Goal: Transaction & Acquisition: Obtain resource

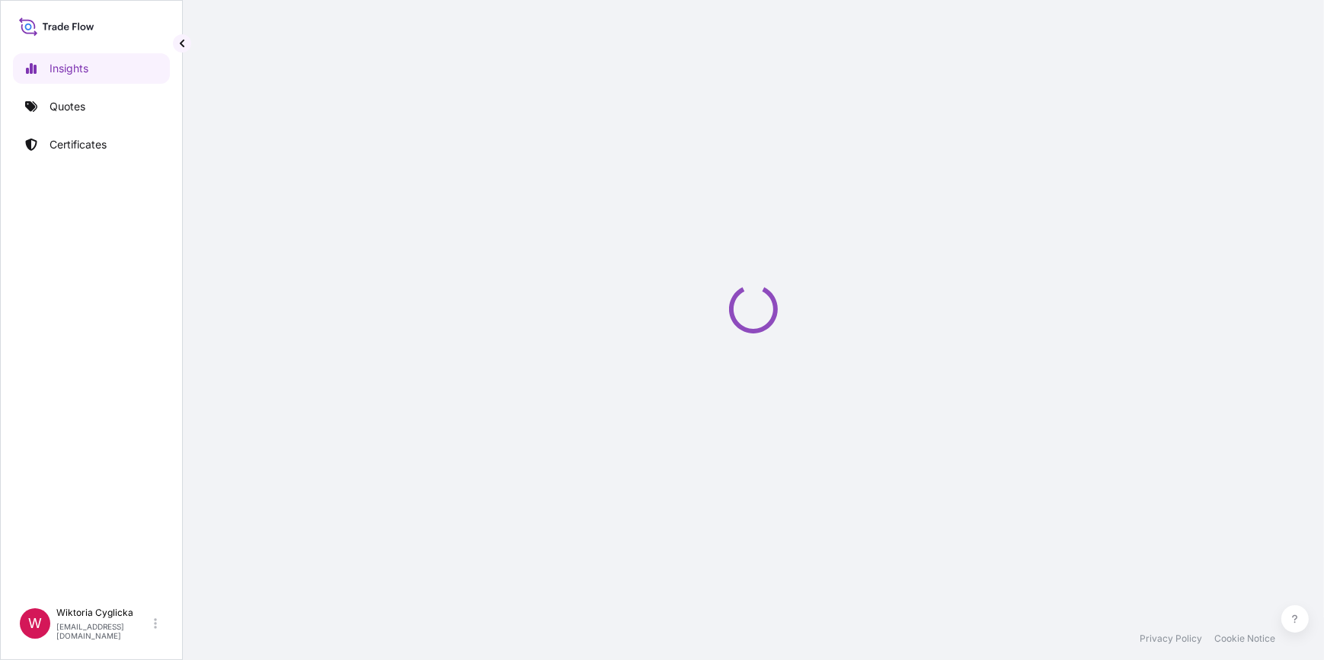
select select "2025"
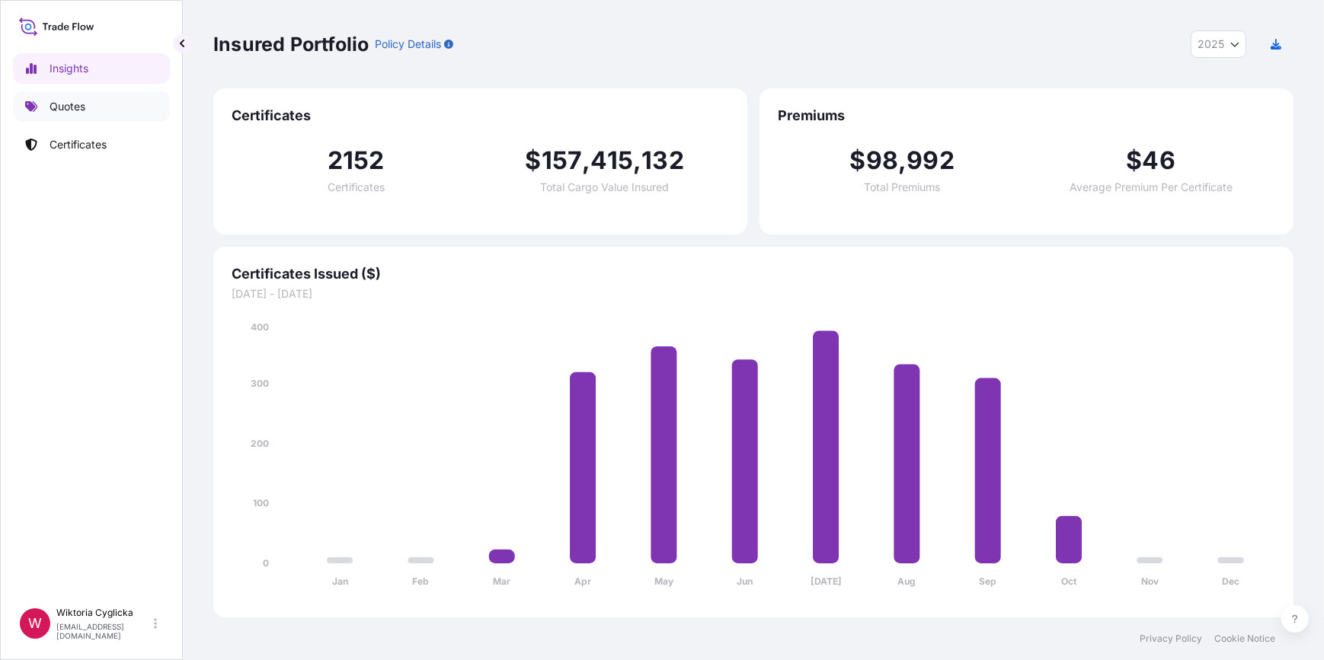
click at [110, 99] on link "Quotes" at bounding box center [91, 106] width 157 height 30
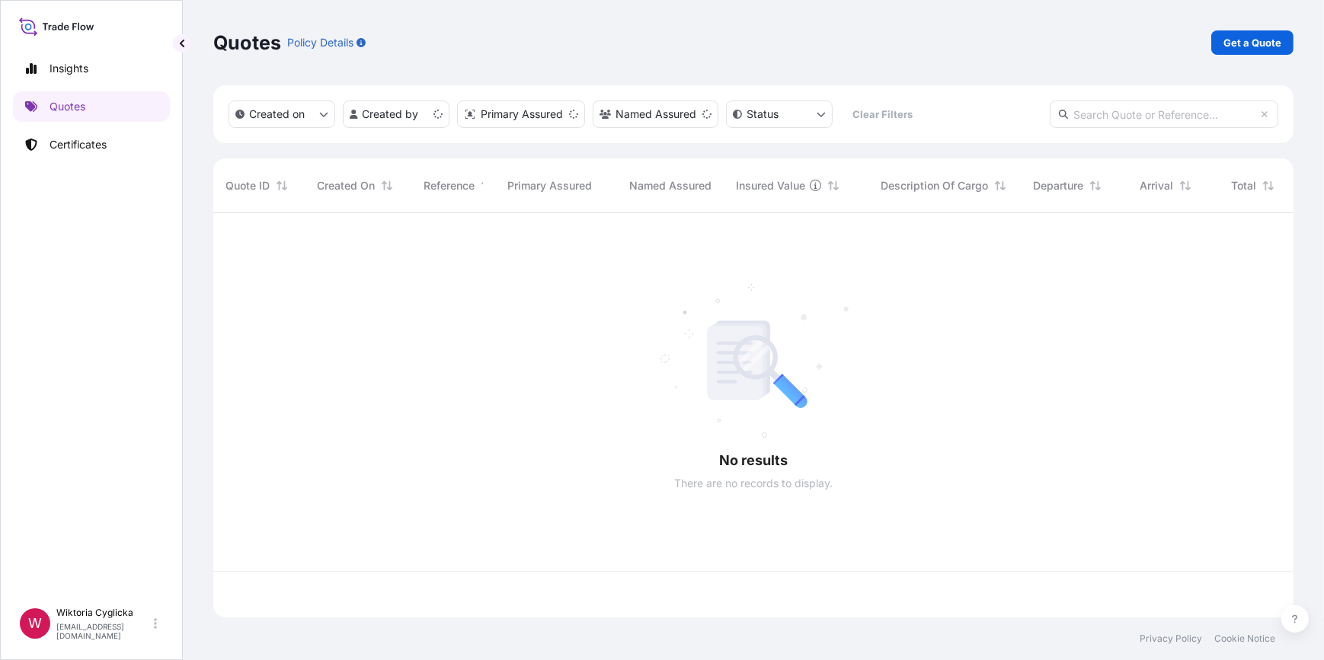
scroll to position [402, 1070]
click at [1230, 45] on p "Get a Quote" at bounding box center [1252, 42] width 58 height 15
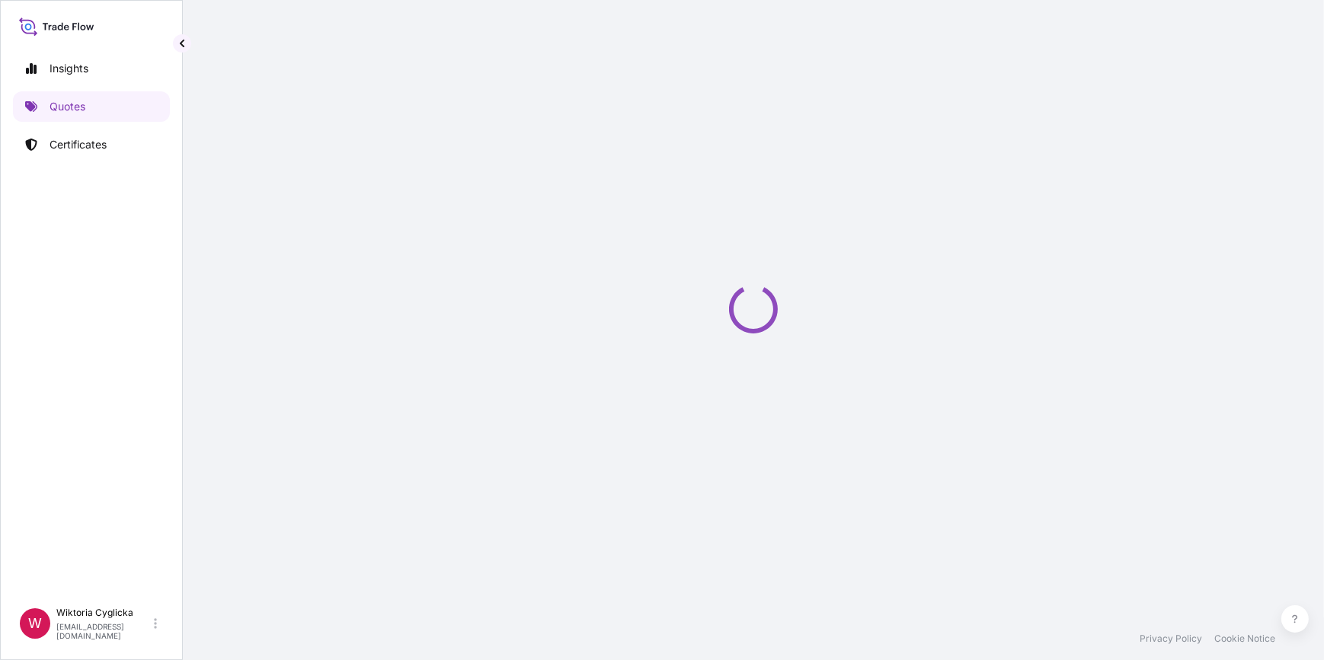
select select "Road / Inland"
select select "Sea"
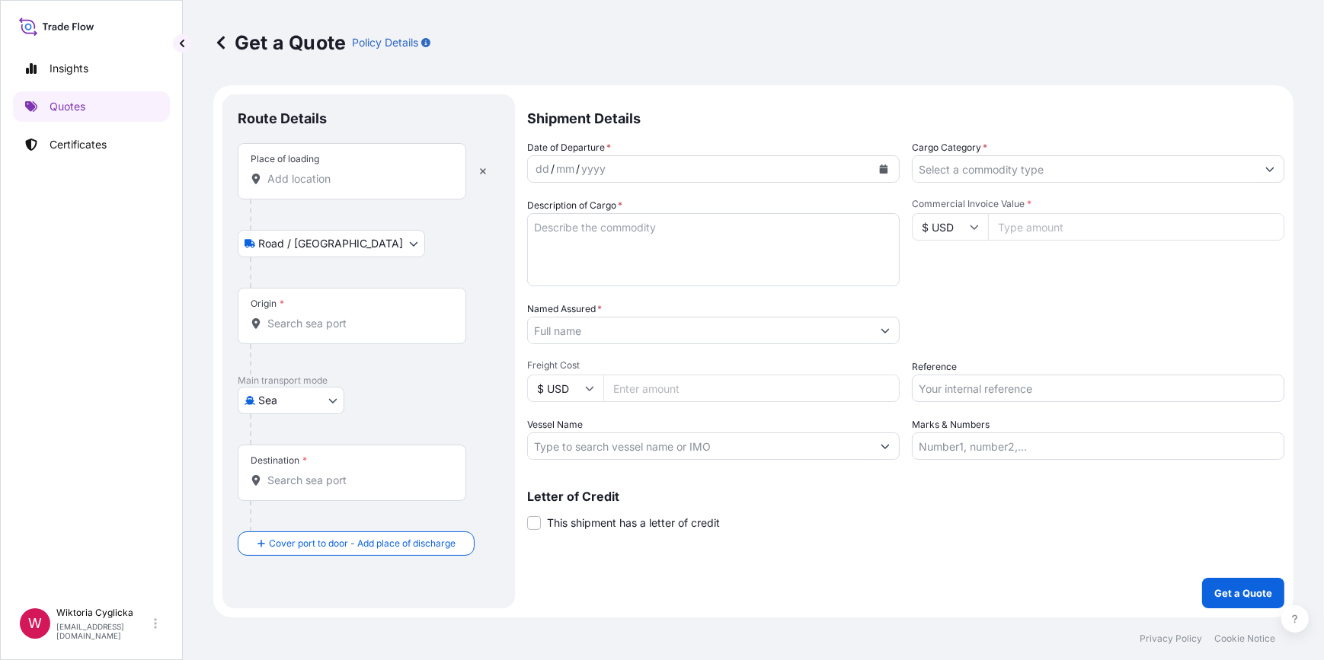
click at [984, 174] on input "Cargo Category *" at bounding box center [1085, 168] width 344 height 27
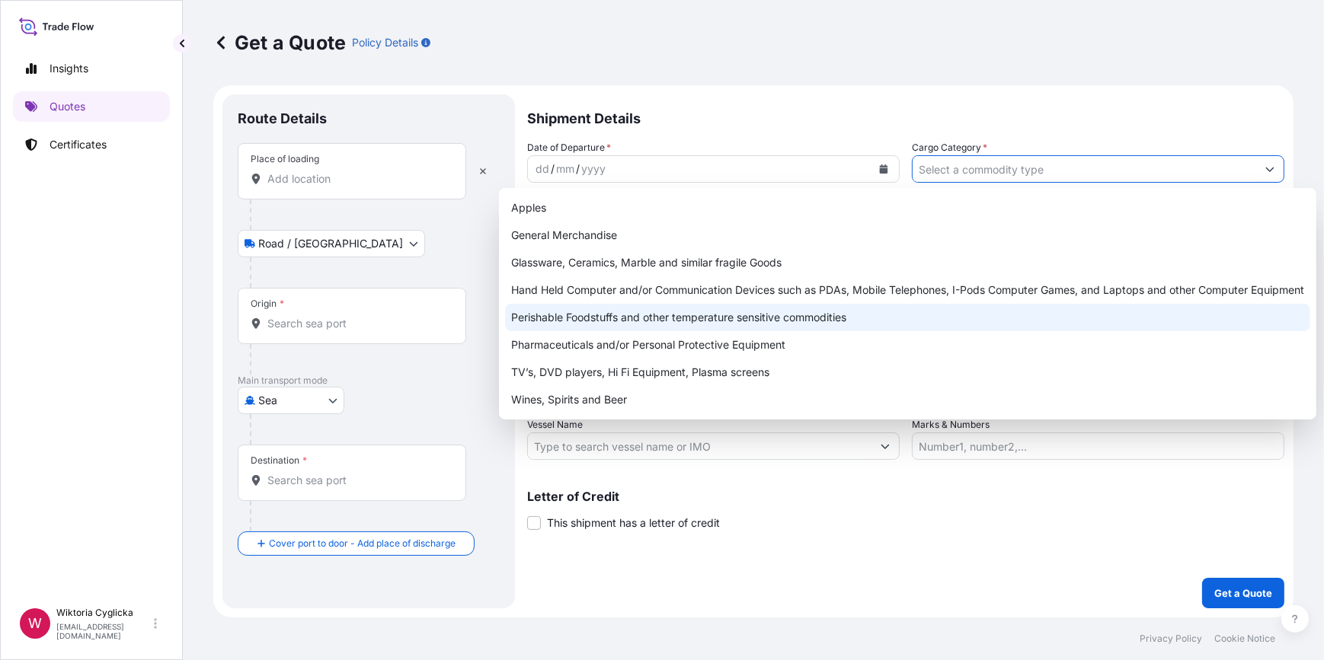
click at [638, 319] on div "Perishable Foodstuffs and other temperature sensitive commodities" at bounding box center [907, 317] width 805 height 27
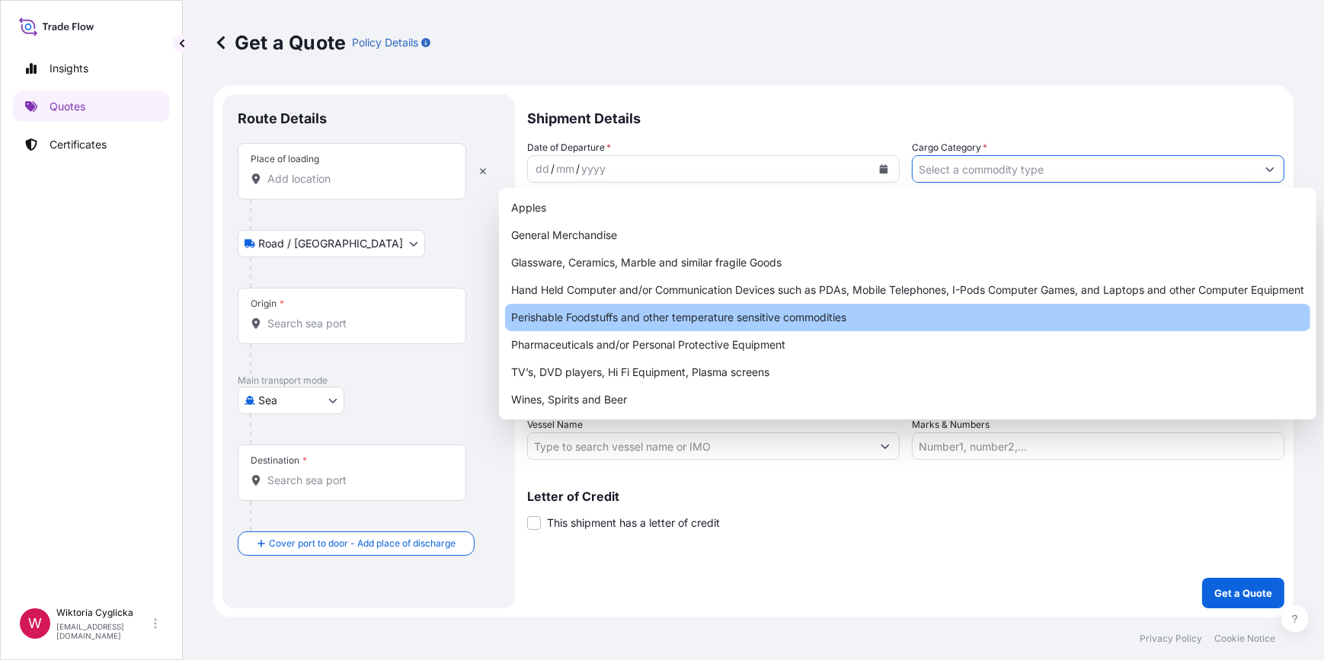
type input "Perishable Foodstuffs and other temperature sensitive commodities"
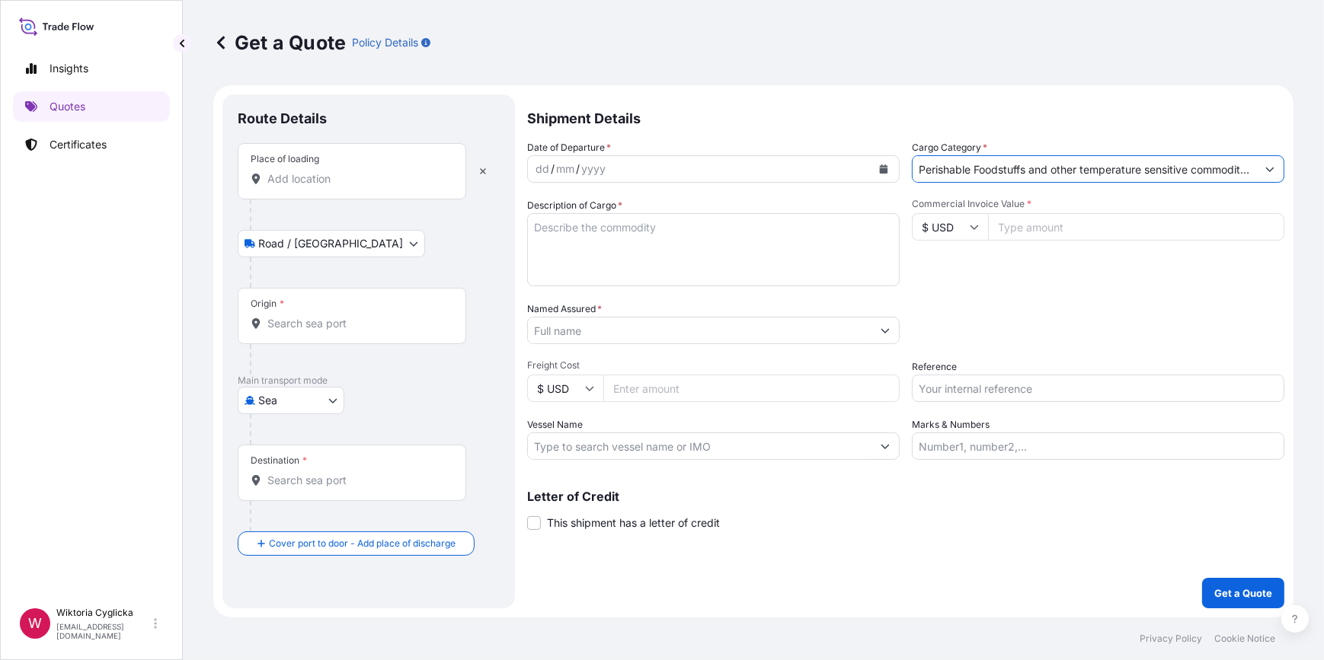
click at [661, 320] on input "Named Assured *" at bounding box center [700, 330] width 344 height 27
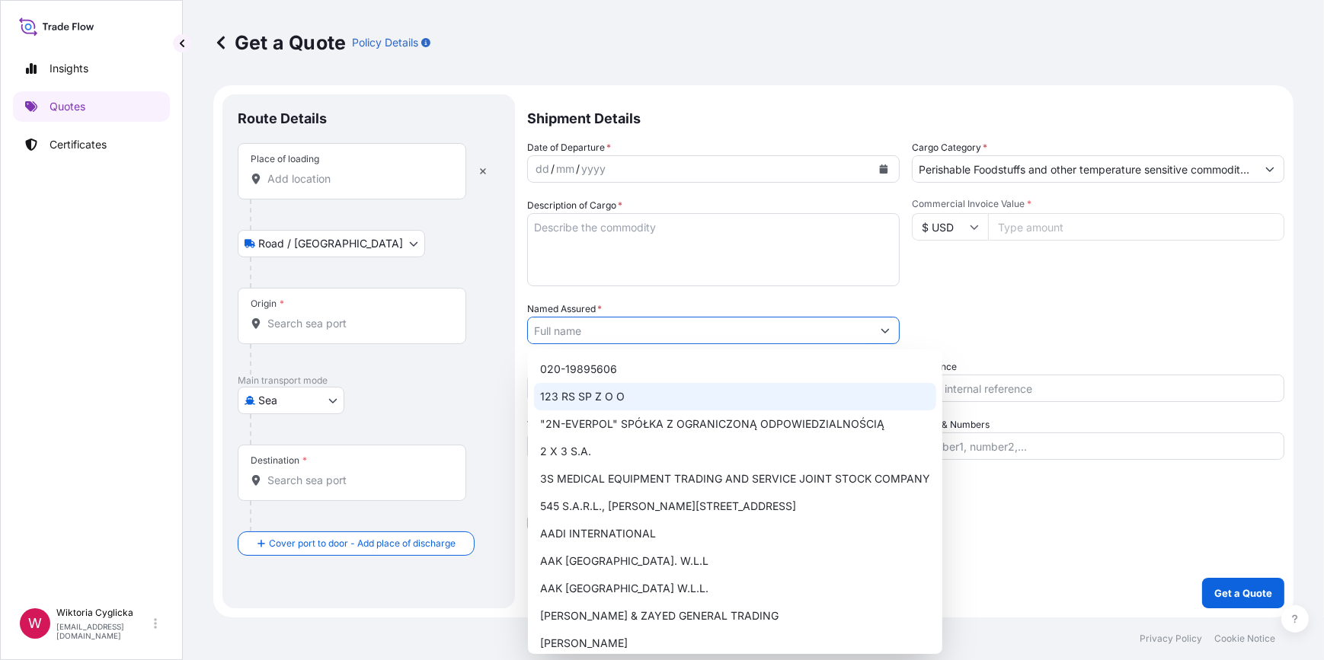
click at [977, 392] on input "Reference" at bounding box center [1098, 388] width 373 height 27
paste input "S02066332"
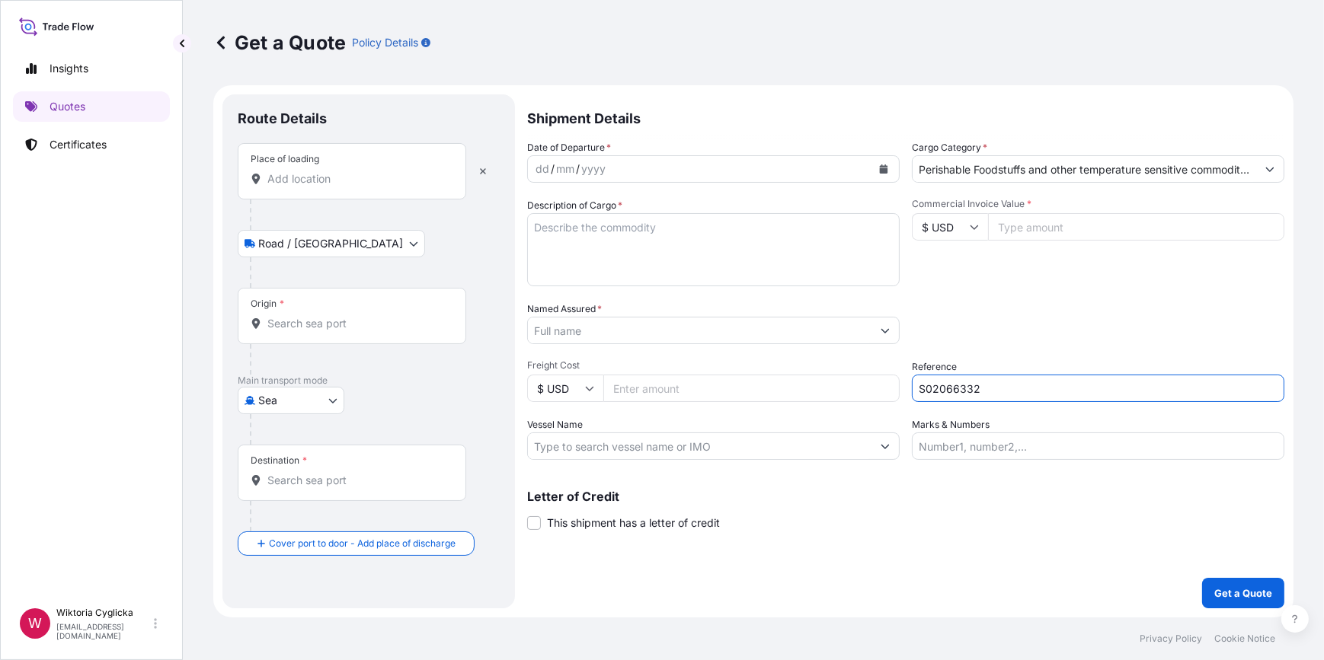
click at [972, 350] on div "Date of Departure * dd / mm / yyyy Cargo Category * Perishable Foodstuffs and o…" at bounding box center [905, 300] width 757 height 320
click at [1003, 387] on input "S02066332" at bounding box center [1098, 388] width 373 height 27
type input "S02066332"
click at [712, 324] on input "Named Assured *" at bounding box center [700, 330] width 344 height 27
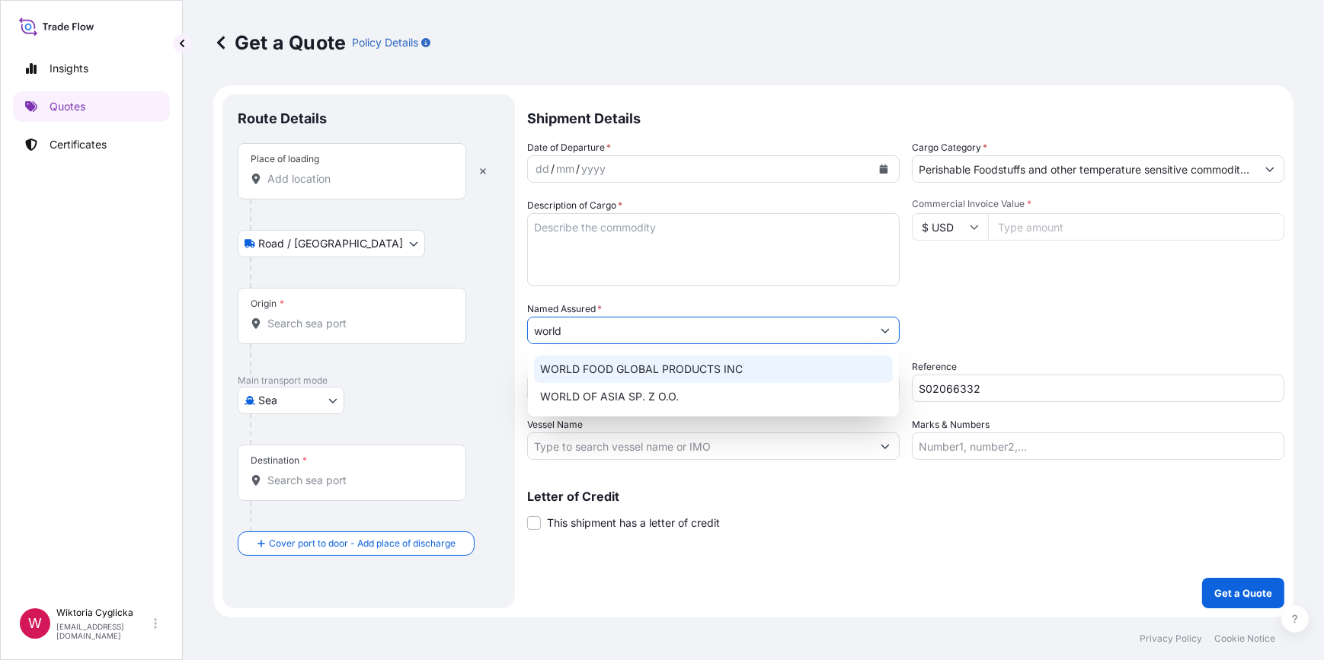
click at [627, 365] on span "WORLD FOOD GLOBAL PRODUCTS INC" at bounding box center [641, 369] width 203 height 15
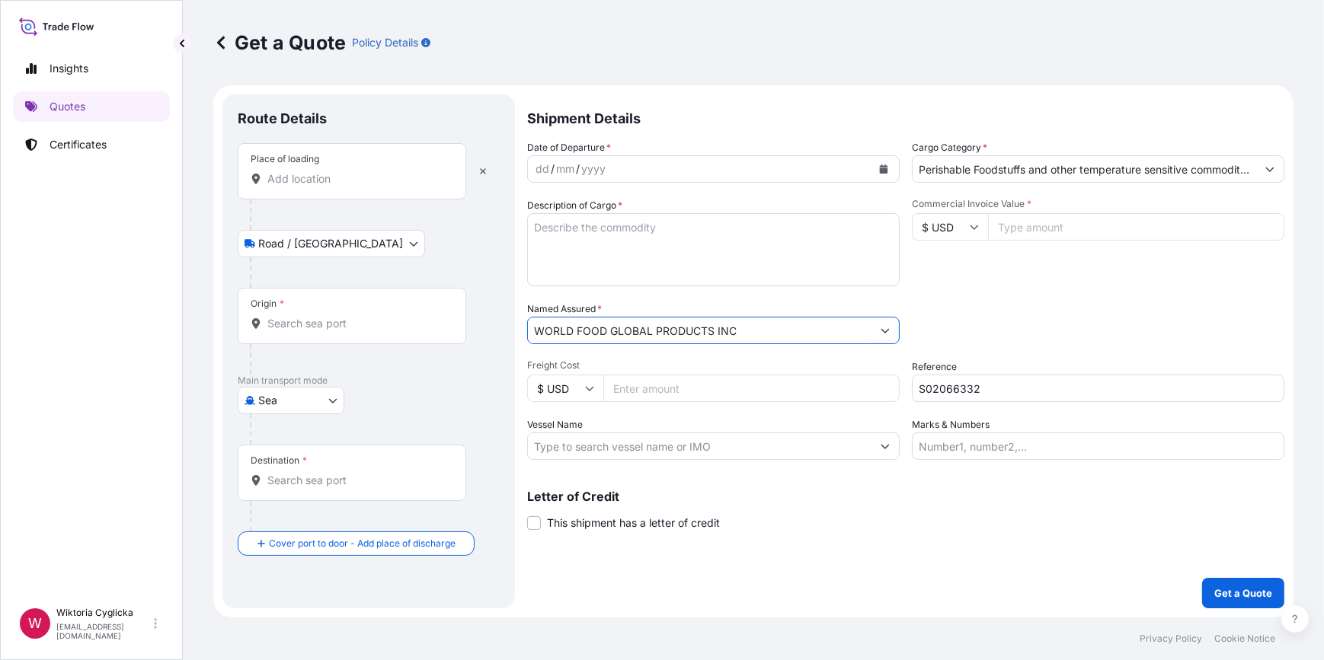
type input "WORLD FOOD GLOBAL PRODUCTS INC"
click at [990, 321] on div "Packing Category Type to search a container mode Please select a primary mode o…" at bounding box center [1098, 323] width 373 height 43
click at [665, 243] on textarea "Description of Cargo *" at bounding box center [713, 249] width 373 height 73
click at [568, 235] on textarea "Description of Cargo *" at bounding box center [713, 249] width 373 height 73
paste textarea "GESU9578669"
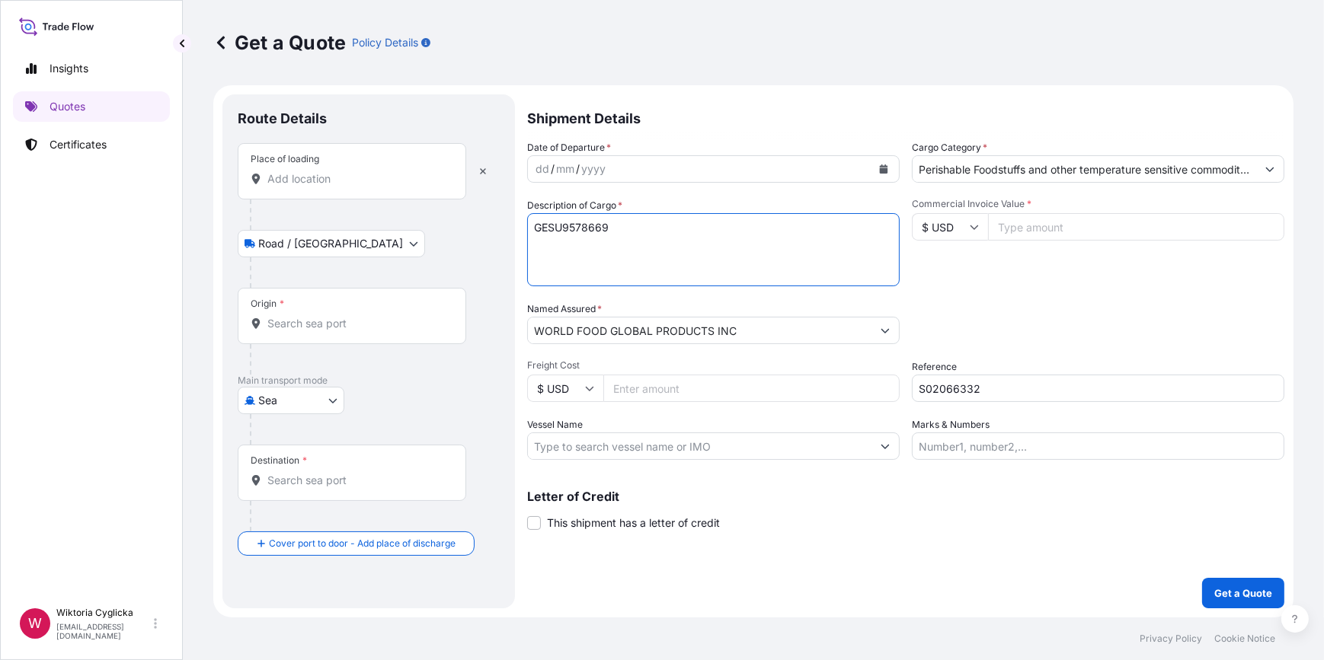
type textarea "GESU9578669"
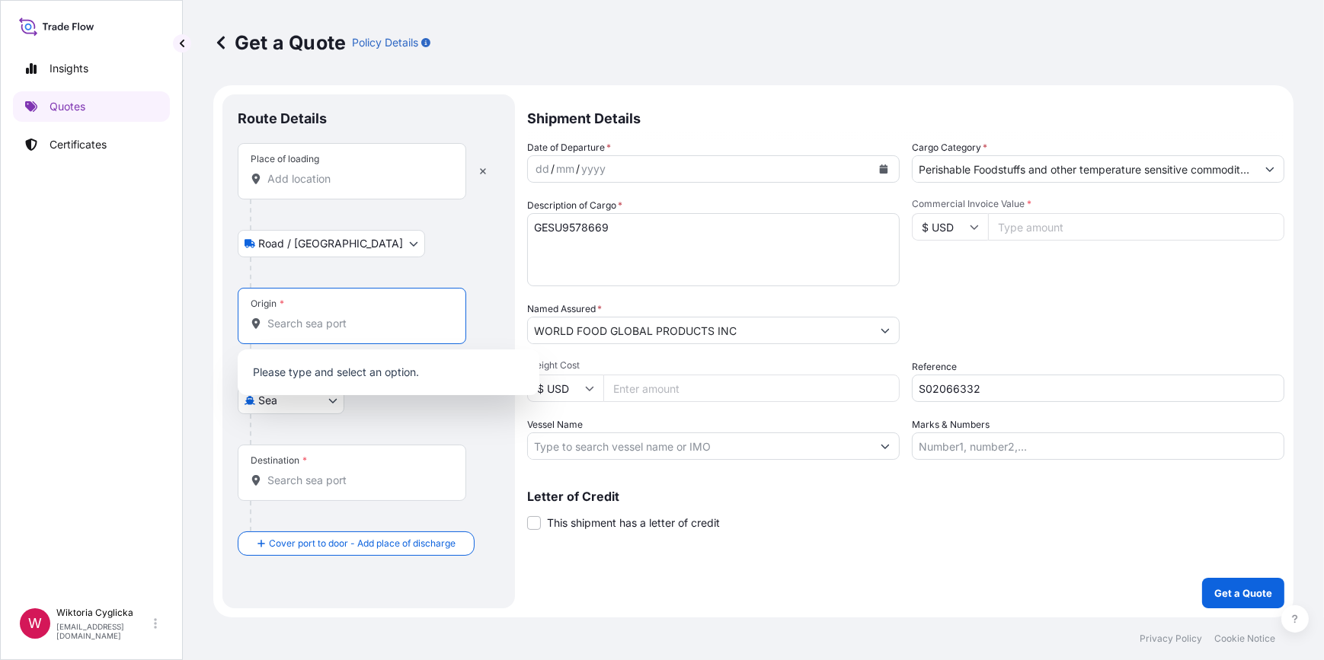
click at [303, 320] on input "Origin *" at bounding box center [357, 323] width 180 height 15
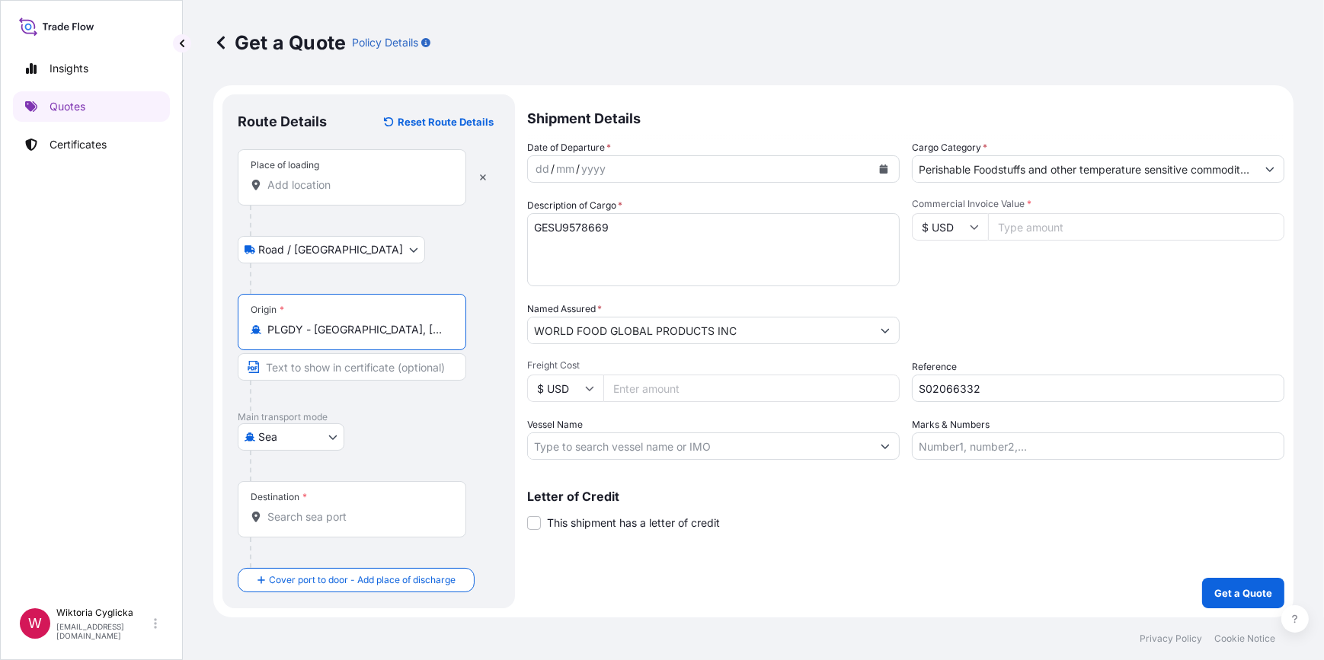
type input "PLGDY - Gdynia, Poland"
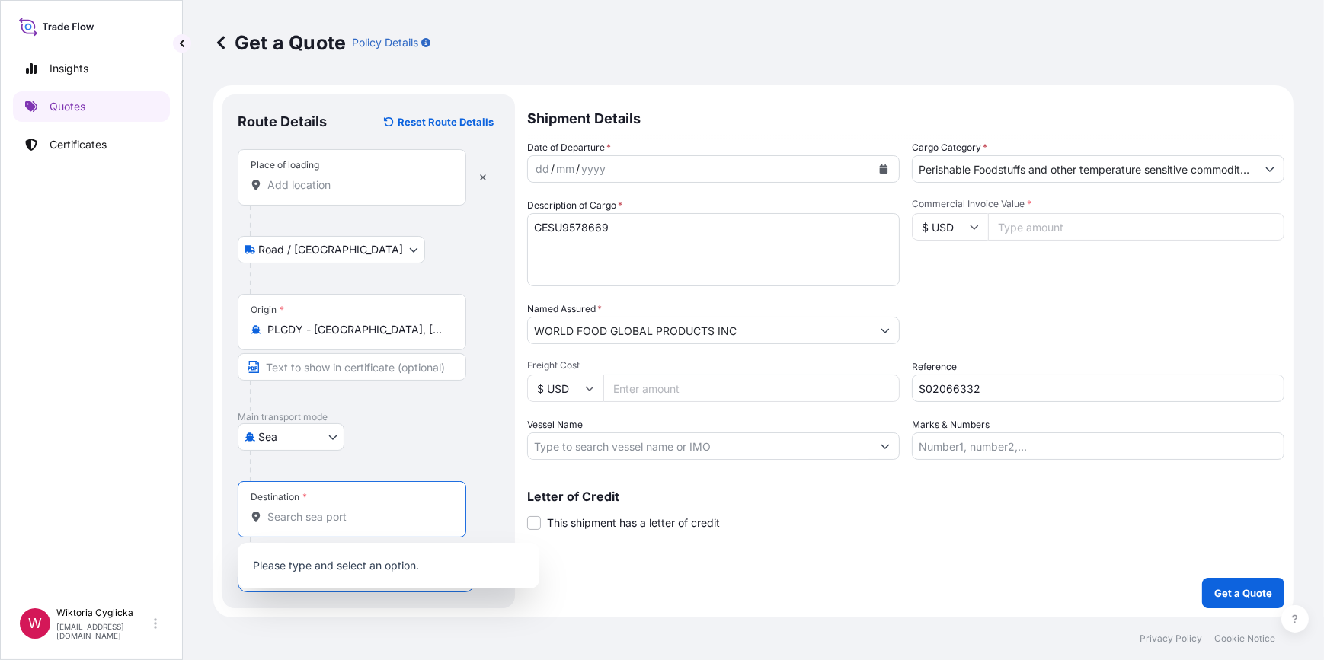
click at [302, 516] on input "Destination *" at bounding box center [357, 517] width 180 height 15
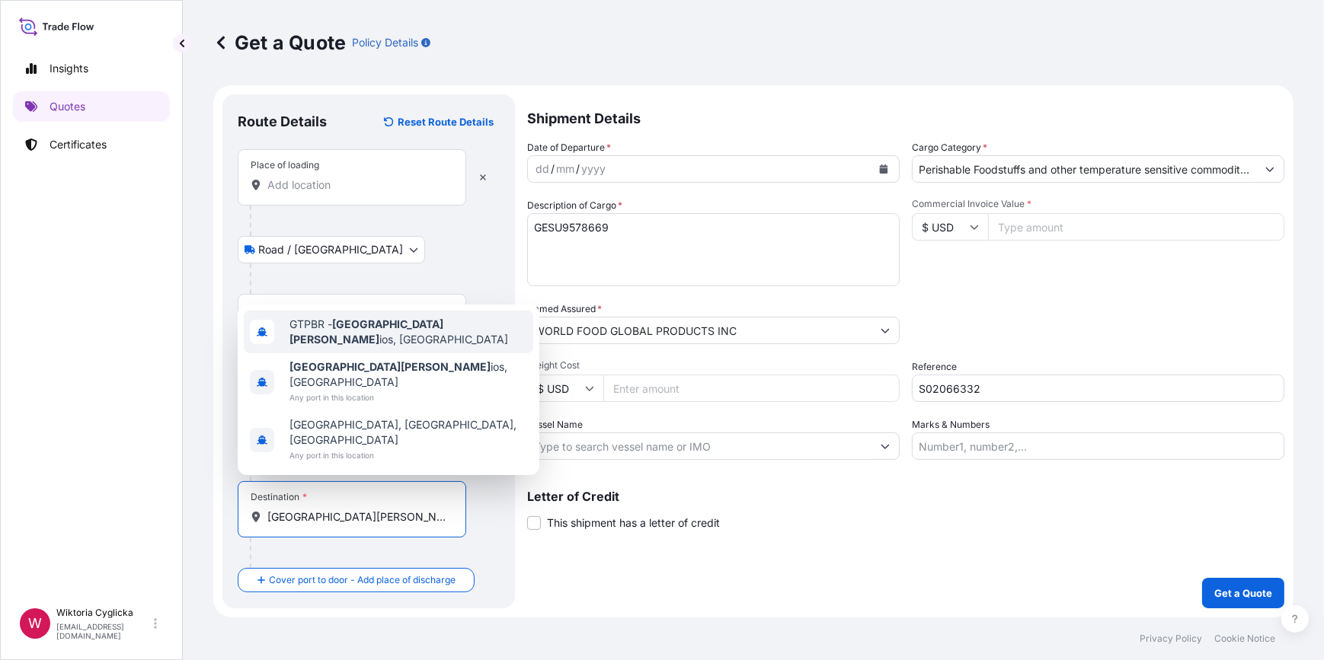
click at [332, 347] on span "GTPBR - Puerto Barr ios, Guatemala" at bounding box center [408, 332] width 238 height 30
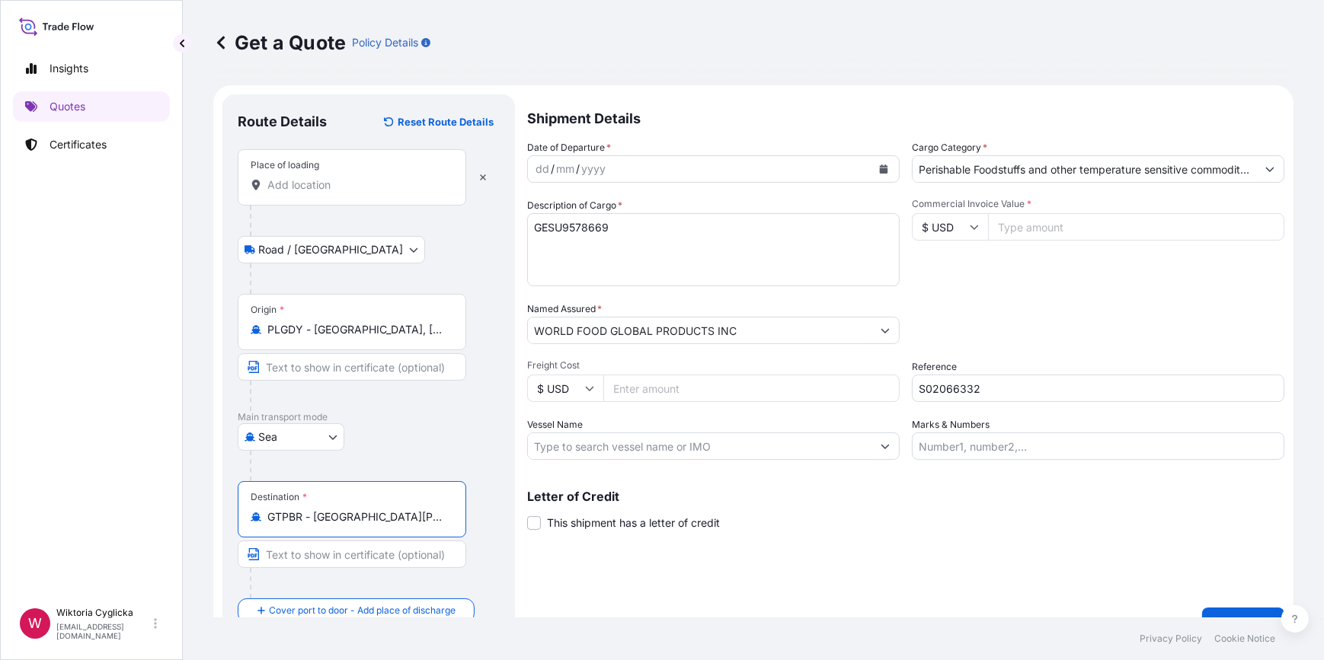
type input "GTPBR - Puerto Barrios, Guatemala"
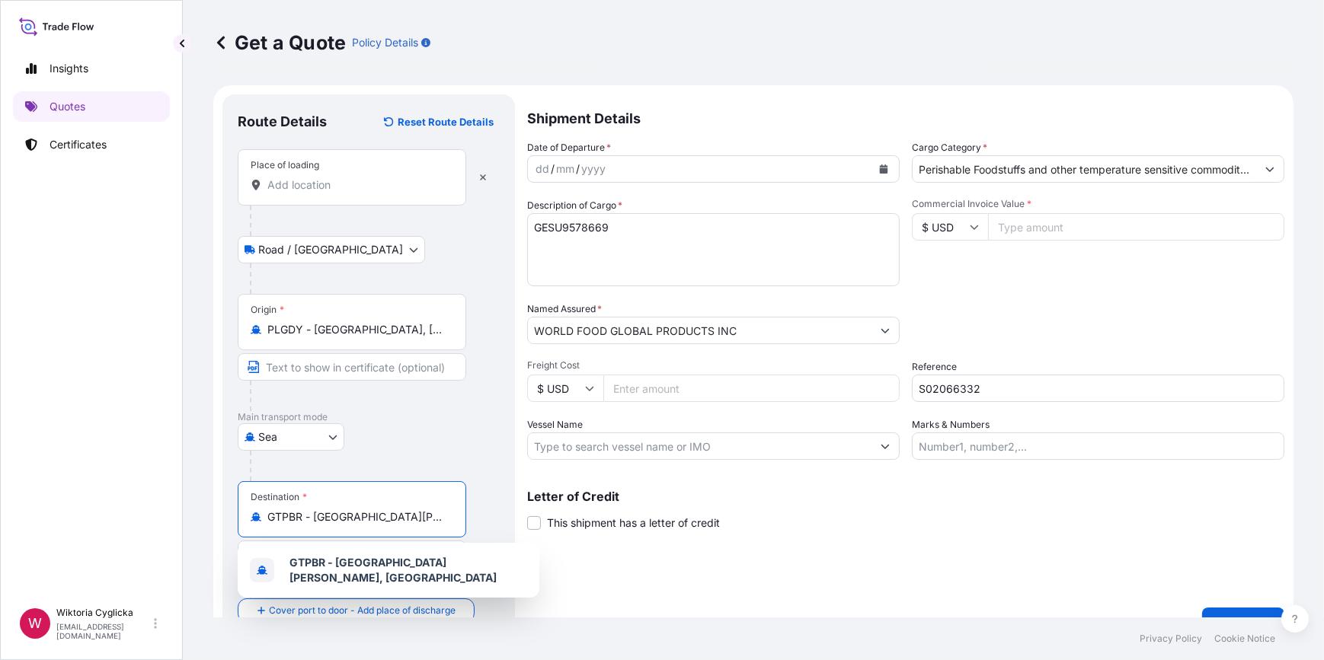
click at [350, 195] on div "Place of loading" at bounding box center [352, 177] width 229 height 56
click at [350, 193] on input "Place of loading" at bounding box center [357, 184] width 180 height 15
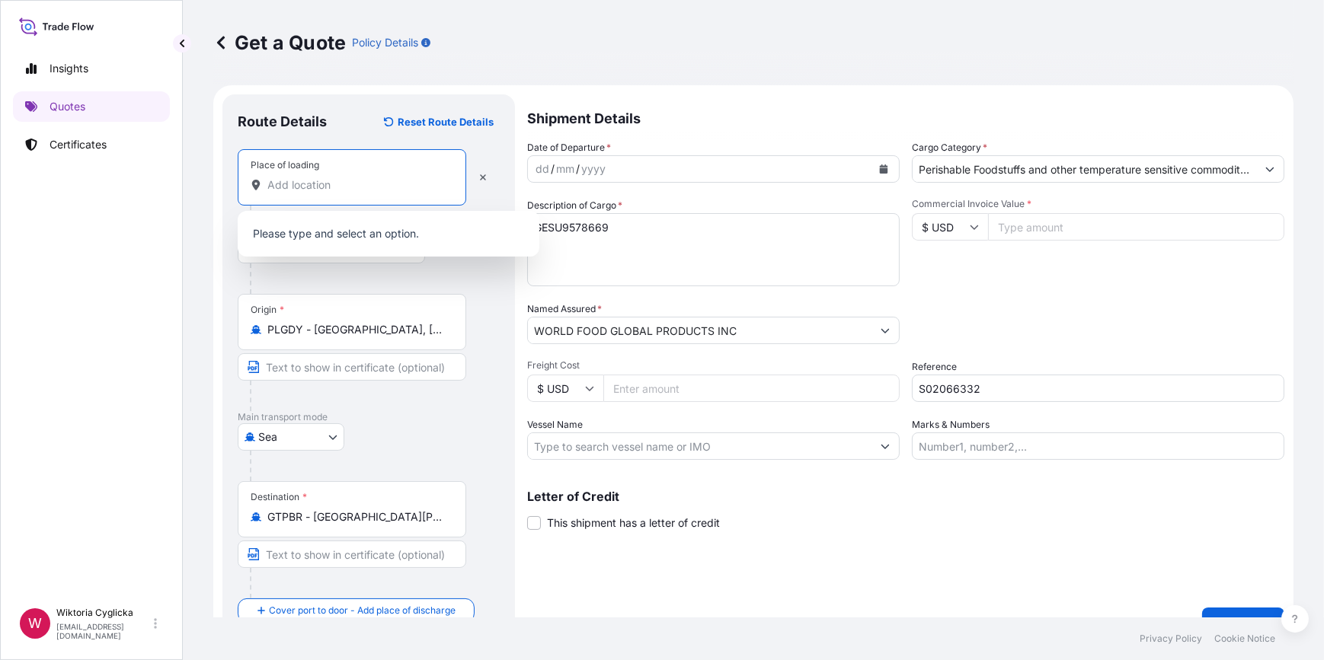
paste input "DĄBROWA GÓRNICZA"
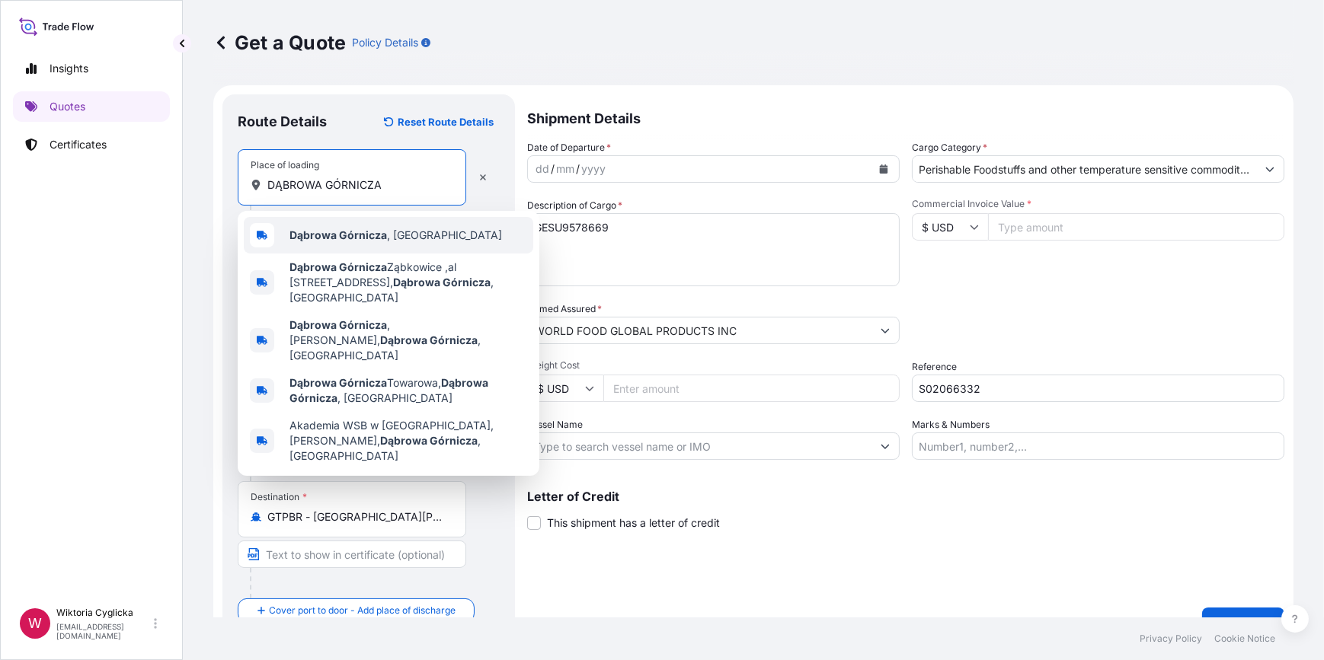
click at [341, 232] on b "Dąbrowa Górnicza" at bounding box center [338, 235] width 98 height 13
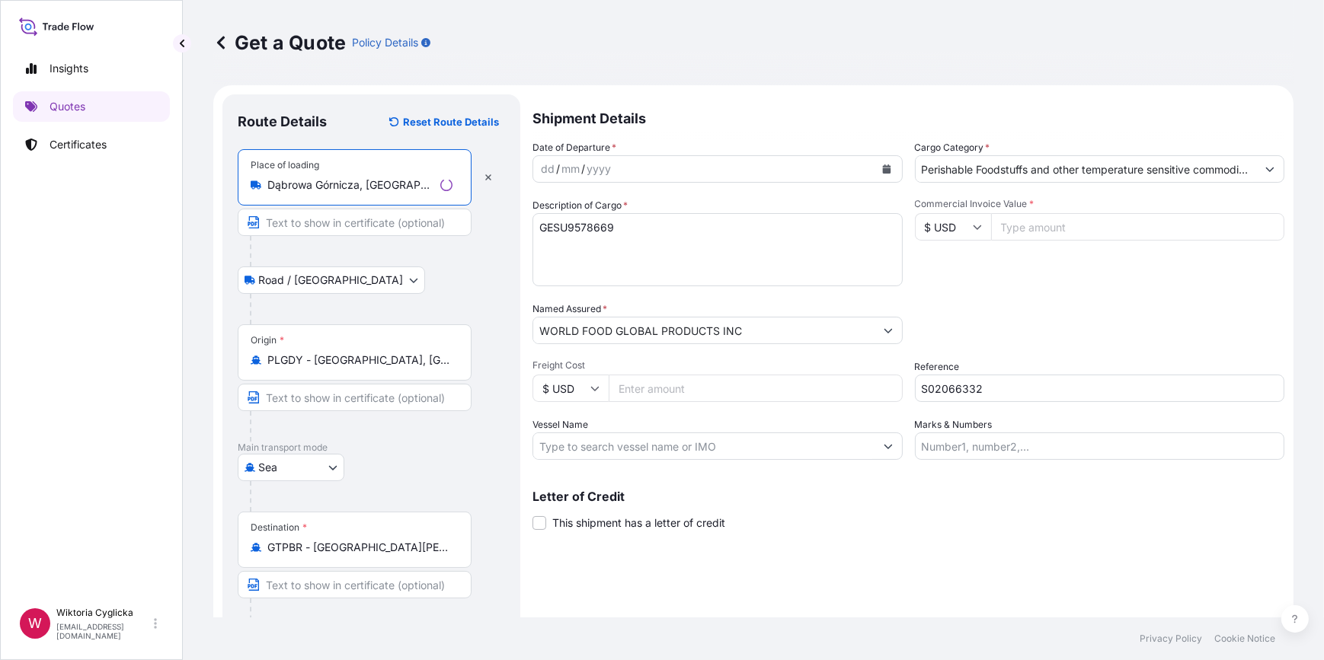
type input "Dąbrowa Górnicza, Poland"
click at [875, 173] on button "Calendar" at bounding box center [887, 169] width 24 height 24
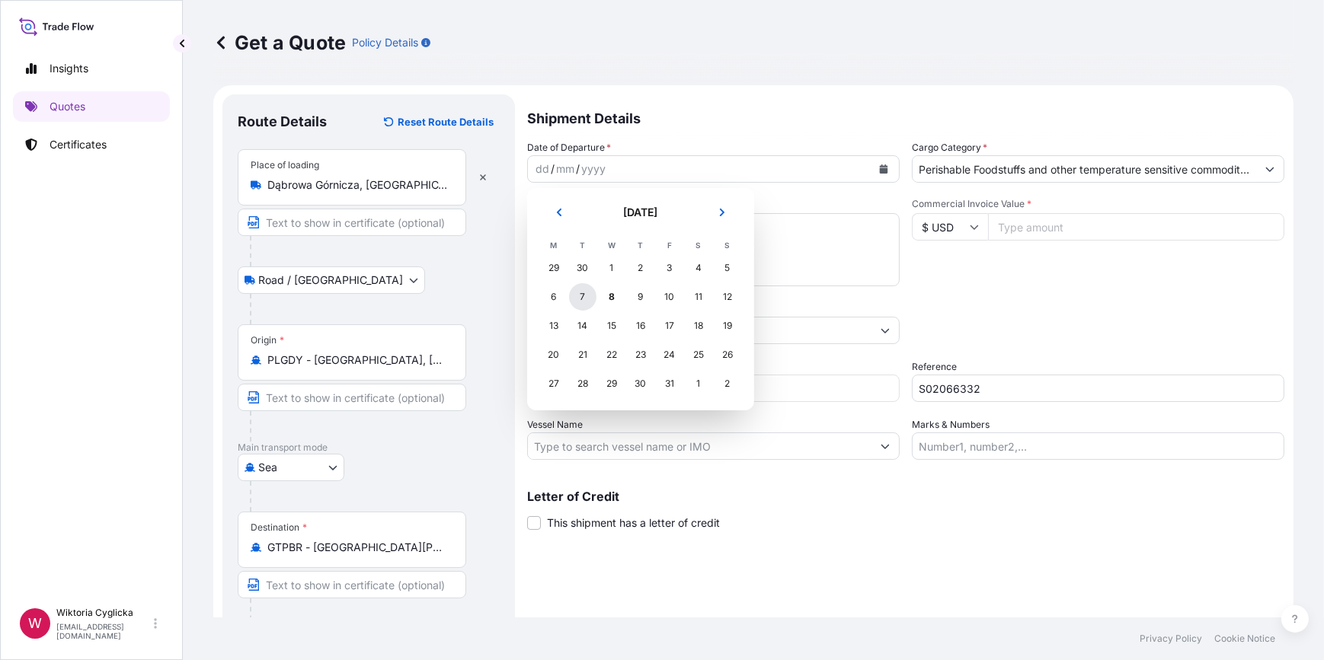
click at [584, 295] on div "7" at bounding box center [582, 296] width 27 height 27
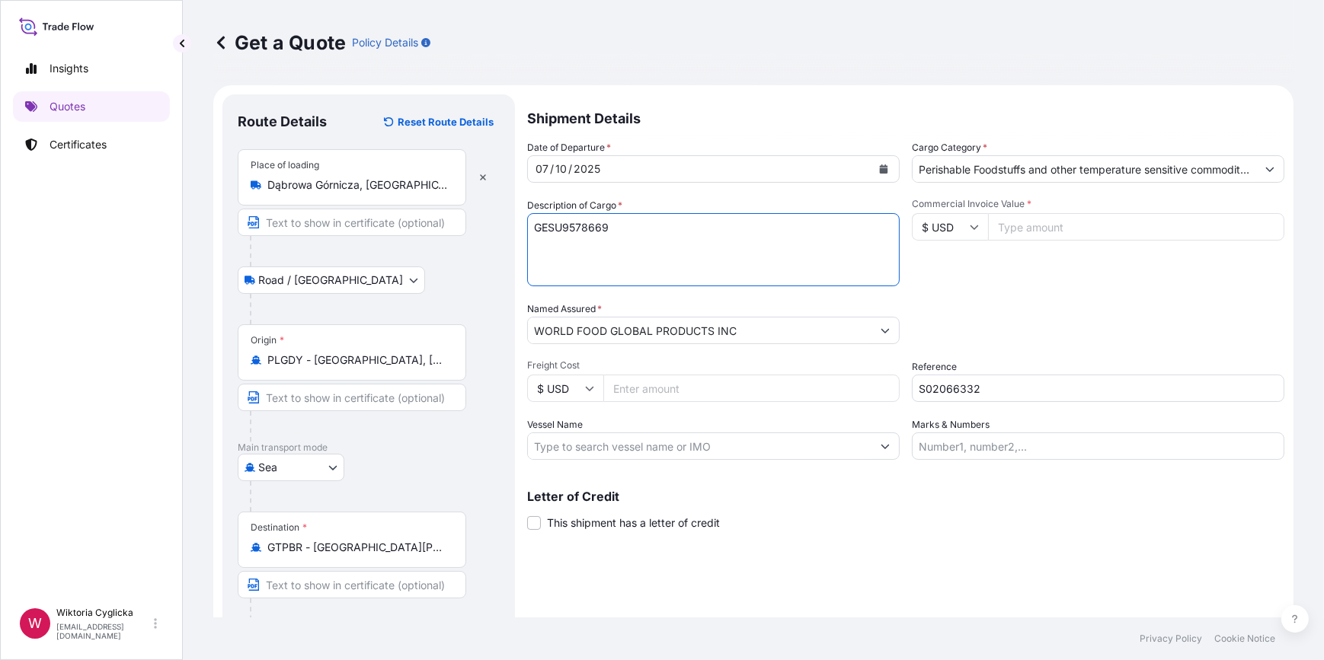
click at [673, 228] on textarea "GESU9578669" at bounding box center [713, 249] width 373 height 73
click at [608, 267] on textarea "GESU9578669" at bounding box center [713, 249] width 373 height 73
paste textarea "112608 PCS/ 23 PALLETS NET WEIGHT: 6668,352 KG HS CODE: 190590"
click at [651, 230] on textarea "GESU9578669 112608 PCS/ 23 PALLETS NET WEIGHT: 6668,352 KG HS CODE: 190590" at bounding box center [713, 249] width 373 height 73
paste textarea "FROZEN DONUTS MIX OF FLAVOURS"
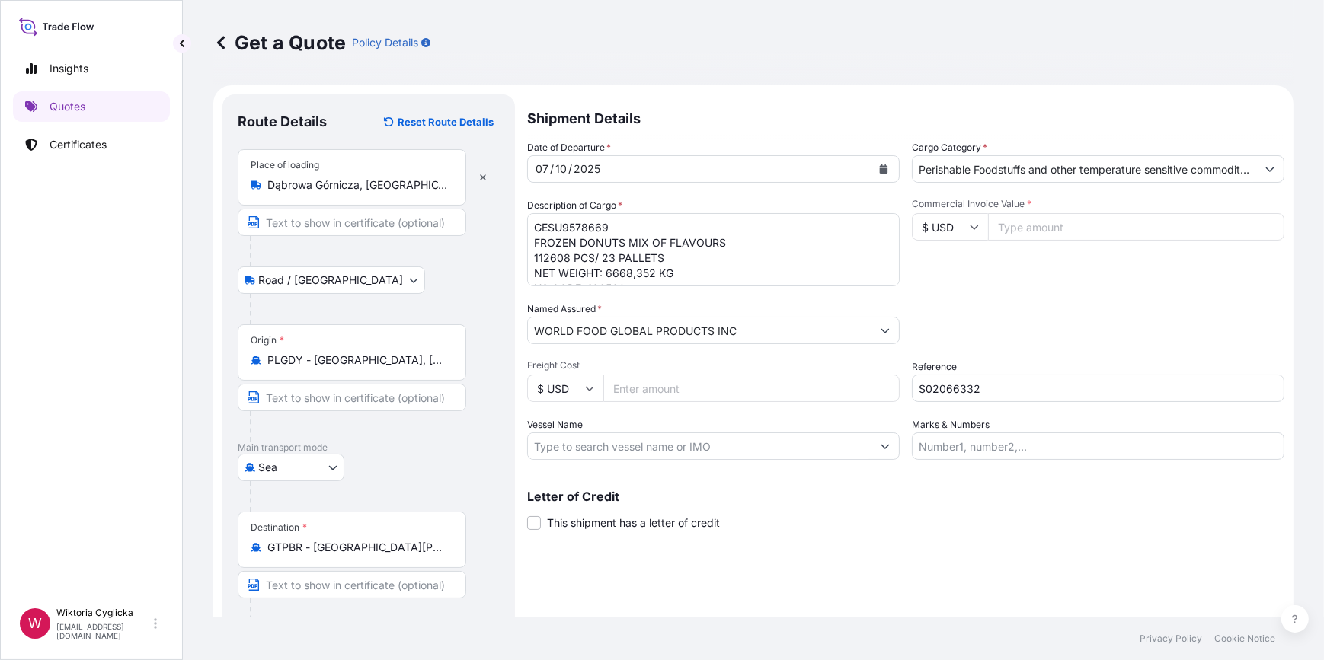
scroll to position [16, 0]
drag, startPoint x: 631, startPoint y: 272, endPoint x: 623, endPoint y: 261, distance: 13.7
click at [631, 272] on textarea "GESU9578669 FROZEN DONUTS MIX OF FLAVOURS 112608 PCS/ 23 PALLETS NET WEIGHT: 66…" at bounding box center [713, 249] width 373 height 73
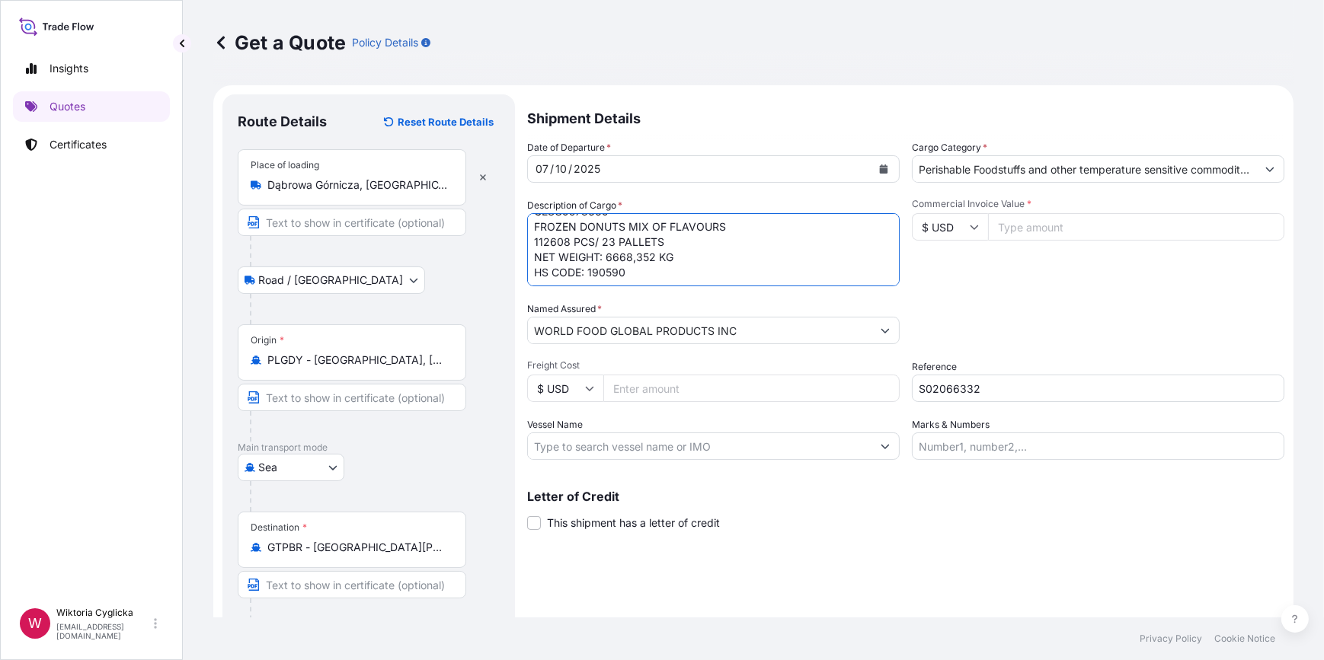
click at [623, 259] on textarea "GESU9578669 FROZEN DONUTS MIX OF FLAVOURS 112608 PCS/ 23 PALLETS NET WEIGHT: 66…" at bounding box center [713, 249] width 373 height 73
click at [986, 298] on div "Date of Departure * 07 / 10 / 2025 Cargo Category * Perishable Foodstuffs and o…" at bounding box center [905, 300] width 757 height 320
click at [654, 251] on textarea "GESU9578669 FROZEN DONUTS MIX OF FLAVOURS 112608 PCS/ 23 PALLETS NET WEIGHT: 64…" at bounding box center [713, 249] width 373 height 73
click at [705, 277] on textarea "GESU9578669 FROZEN DONUTS MIX OF FLAVOURS 112608 PCS/ 23 PALLETS NET WEIGHT: 64…" at bounding box center [713, 249] width 373 height 73
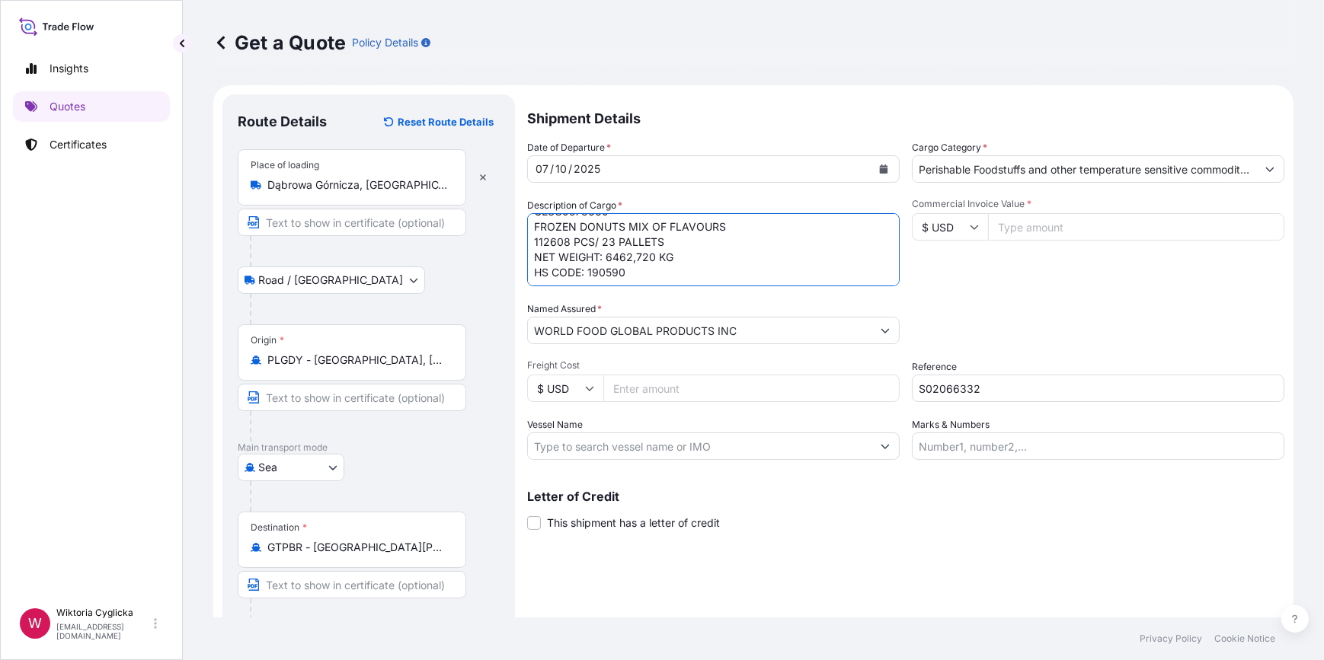
scroll to position [24, 0]
type textarea "GESU9578669 FROZEN DONUTS MIX OF FLAVOURS 112608 PCS/ 23 PALLETS NET WEIGHT: 64…"
click at [996, 307] on div "Packing Category Type to search a container mode Please select a primary mode o…" at bounding box center [1098, 323] width 373 height 43
click at [960, 231] on input "$ USD" at bounding box center [950, 226] width 76 height 27
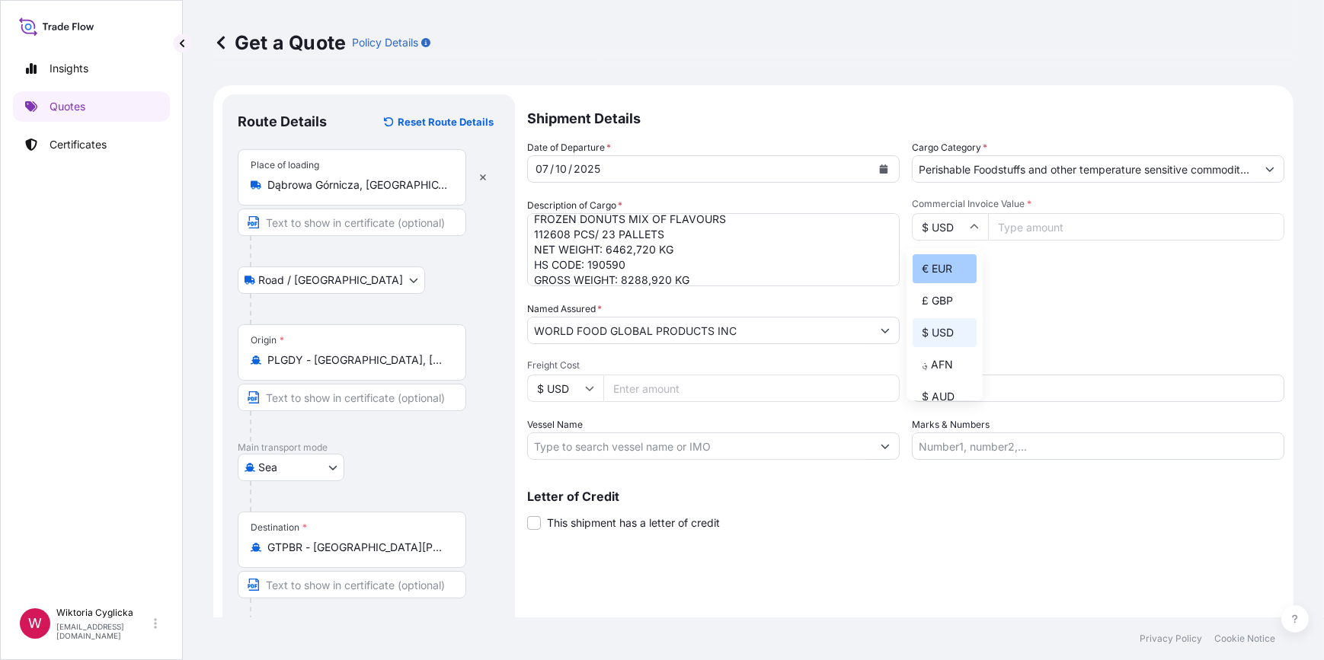
click at [949, 267] on div "€ EUR" at bounding box center [945, 268] width 64 height 29
type input "€ EUR"
click at [1011, 228] on input "Commercial Invoice Value *" at bounding box center [1136, 226] width 296 height 27
type input "24522.74"
click at [1041, 290] on div "Date of Departure * 07 / 10 / 2025 Cargo Category * Perishable Foodstuffs and o…" at bounding box center [905, 300] width 757 height 320
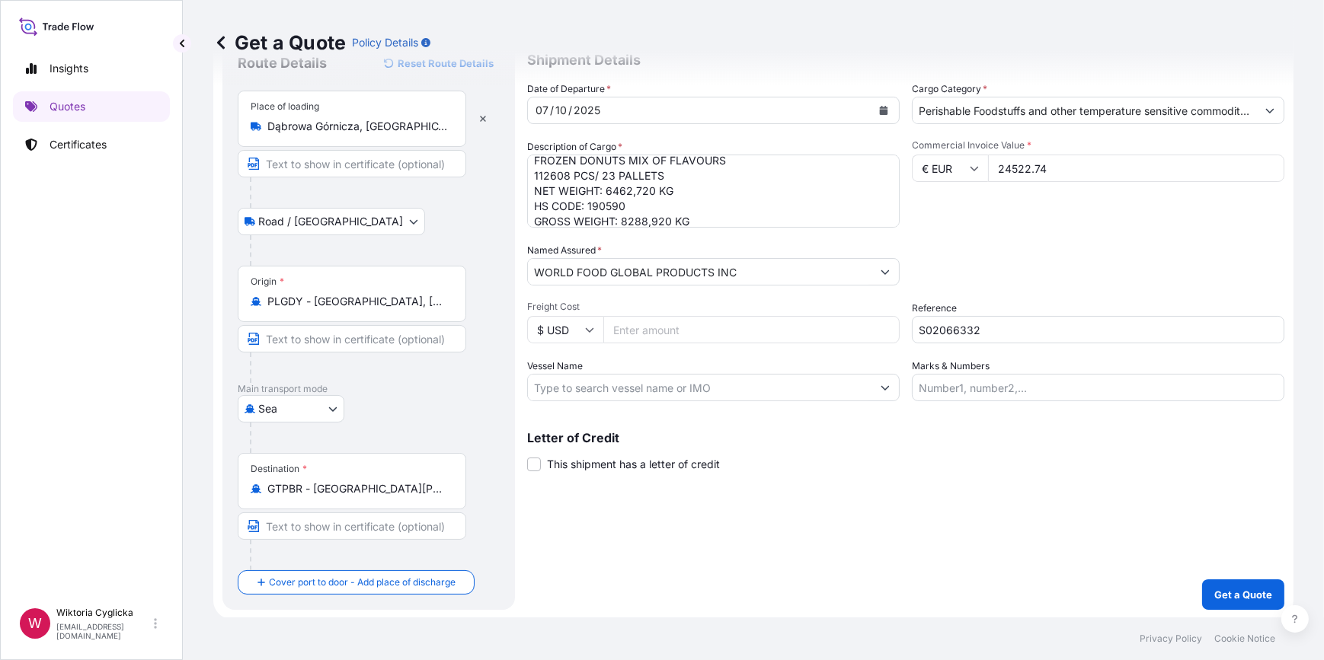
scroll to position [59, 0]
click at [1214, 594] on p "Get a Quote" at bounding box center [1243, 594] width 58 height 15
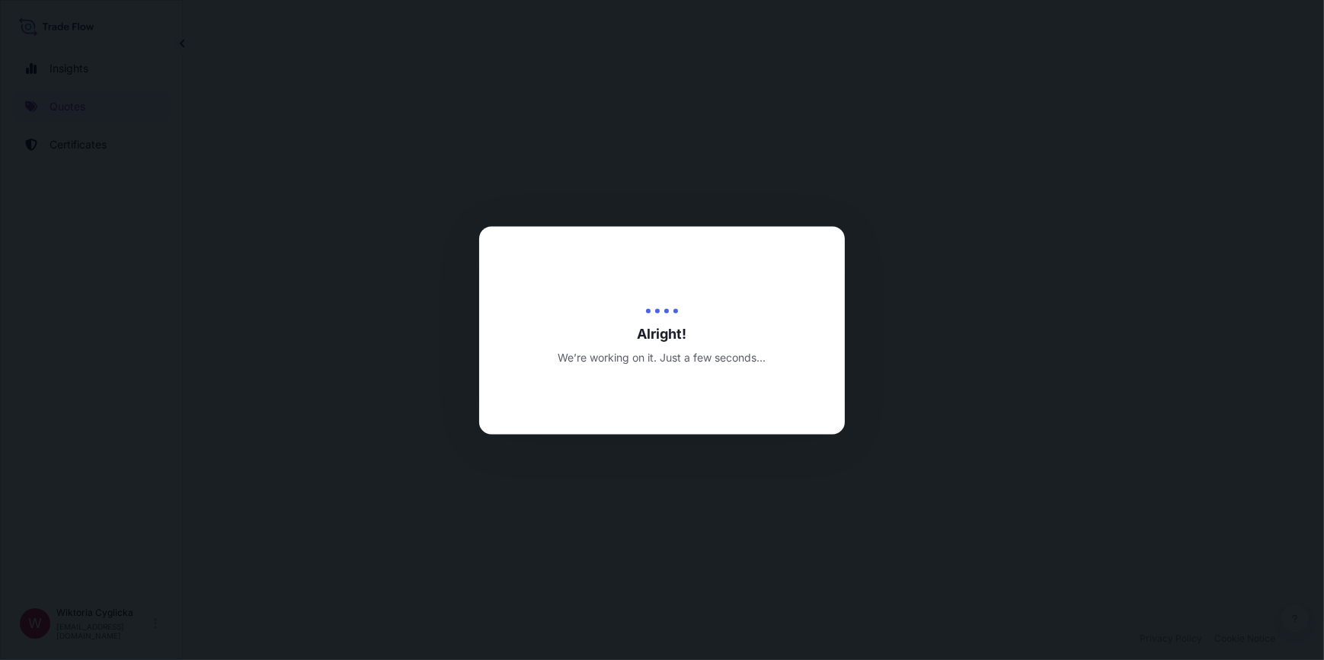
select select "Road / Inland"
select select "Sea"
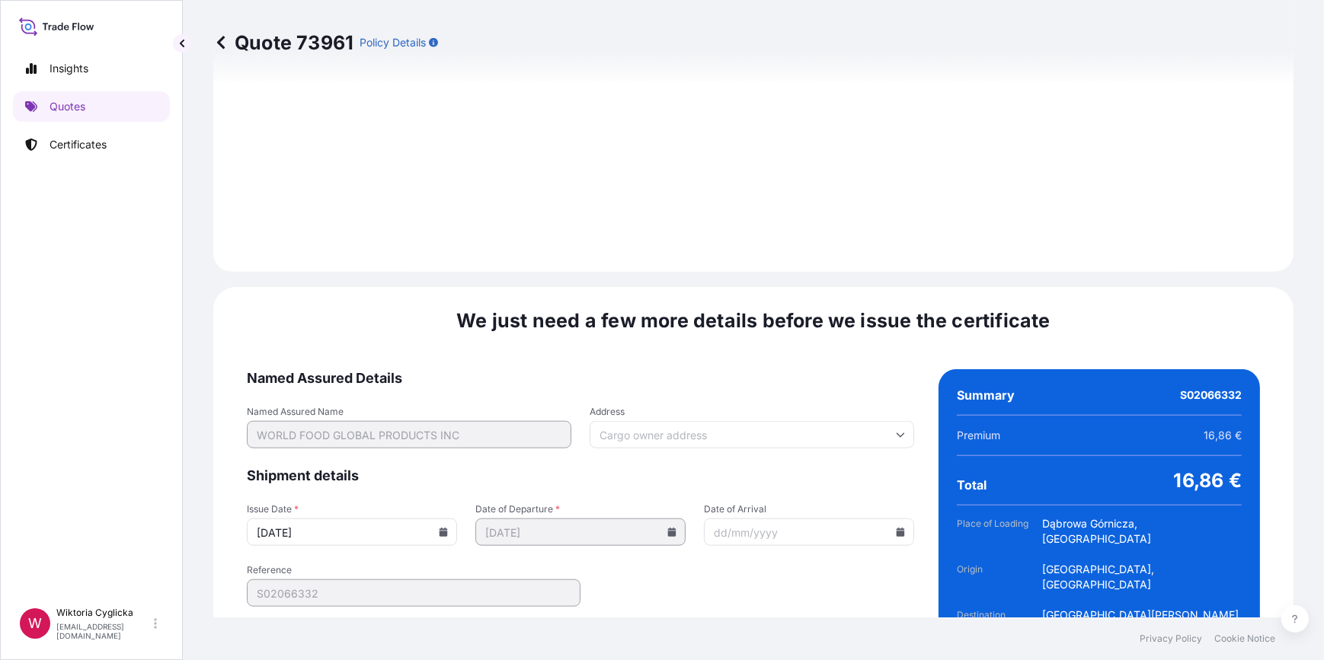
scroll to position [1822, 0]
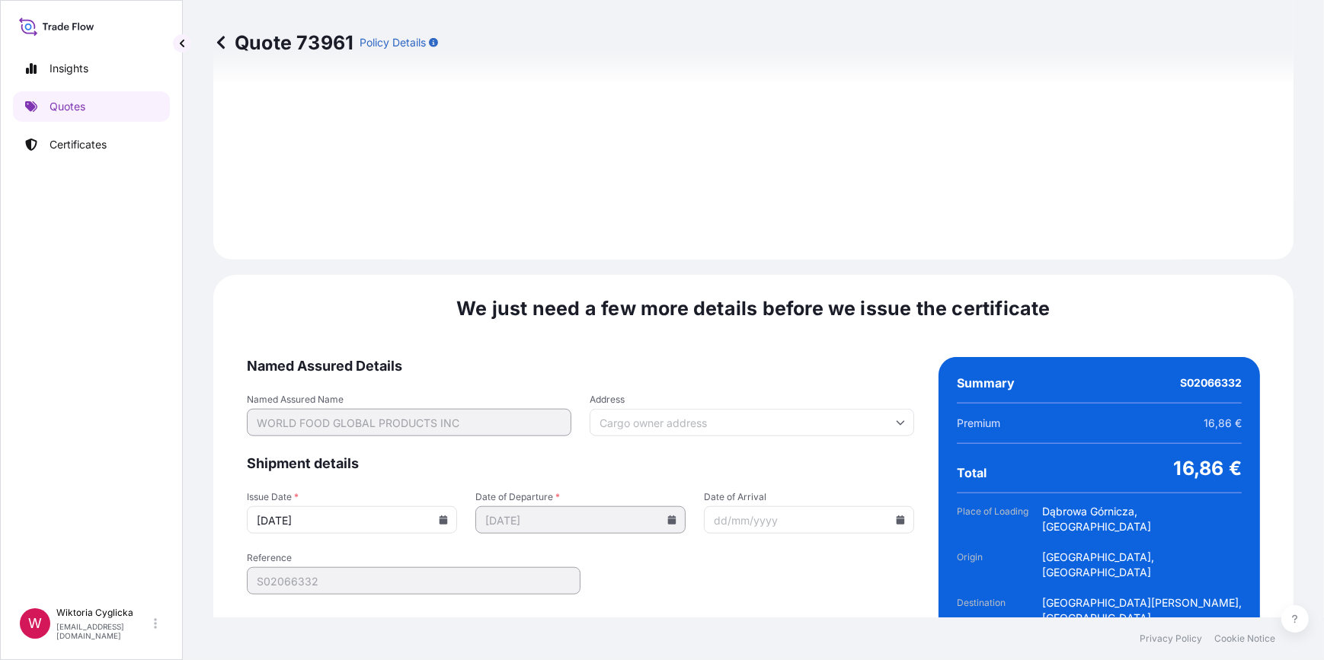
click at [443, 516] on icon at bounding box center [444, 520] width 8 height 9
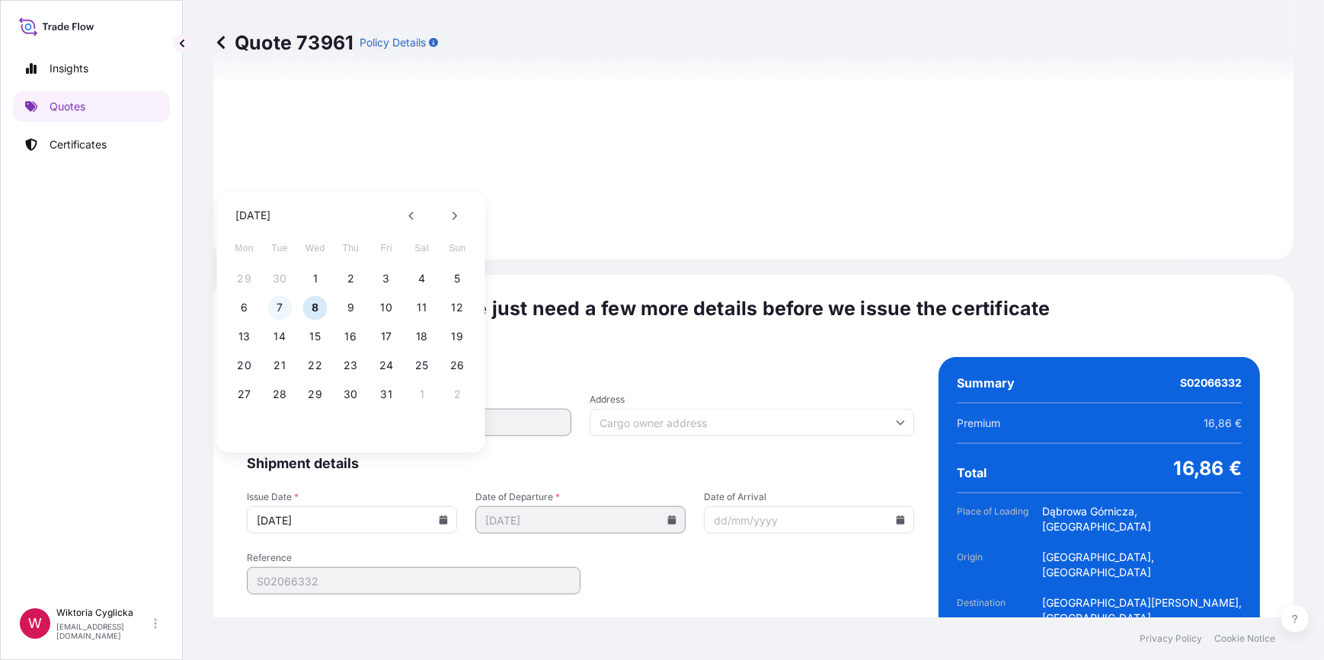
click at [283, 306] on button "7" at bounding box center [279, 308] width 24 height 24
type input "07/10/2025"
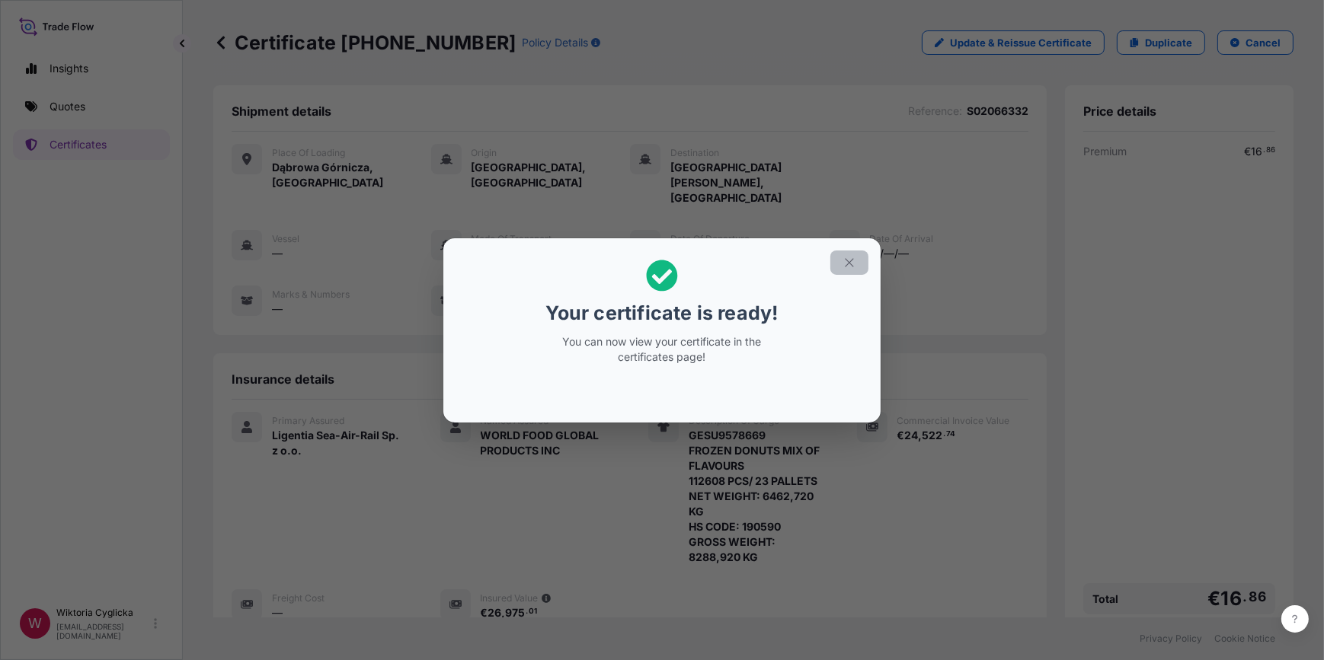
click at [855, 265] on icon "button" at bounding box center [850, 263] width 14 height 14
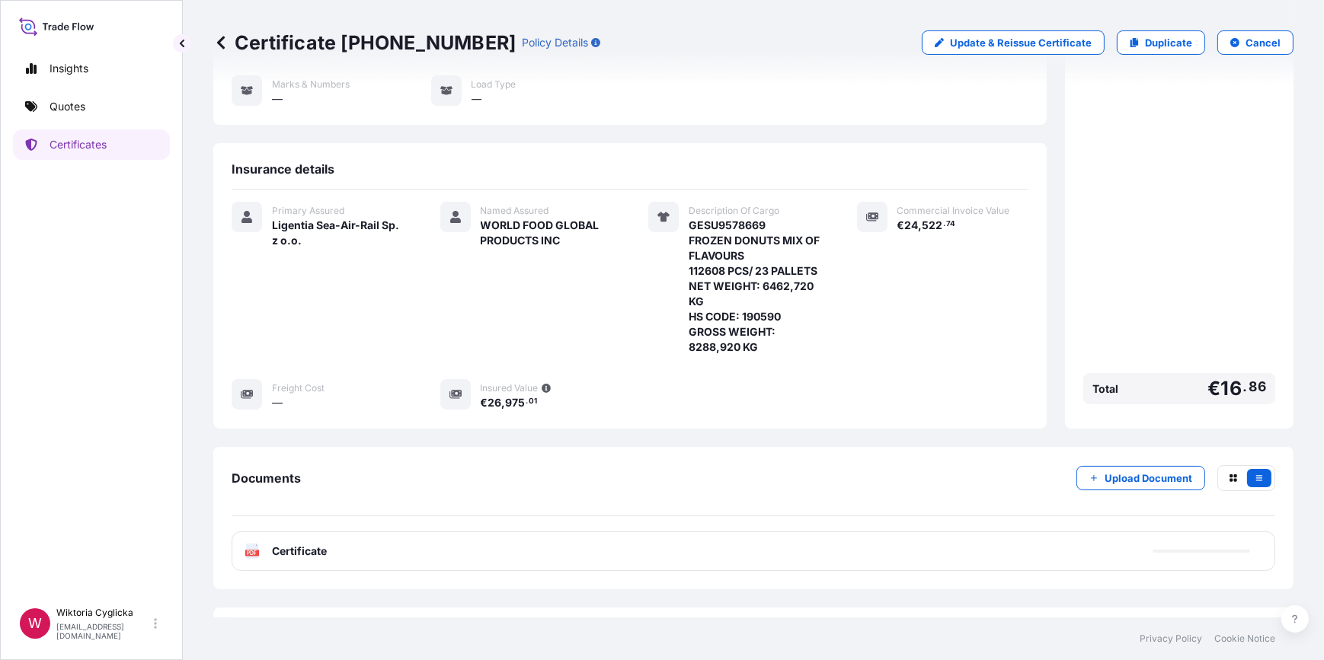
scroll to position [233, 0]
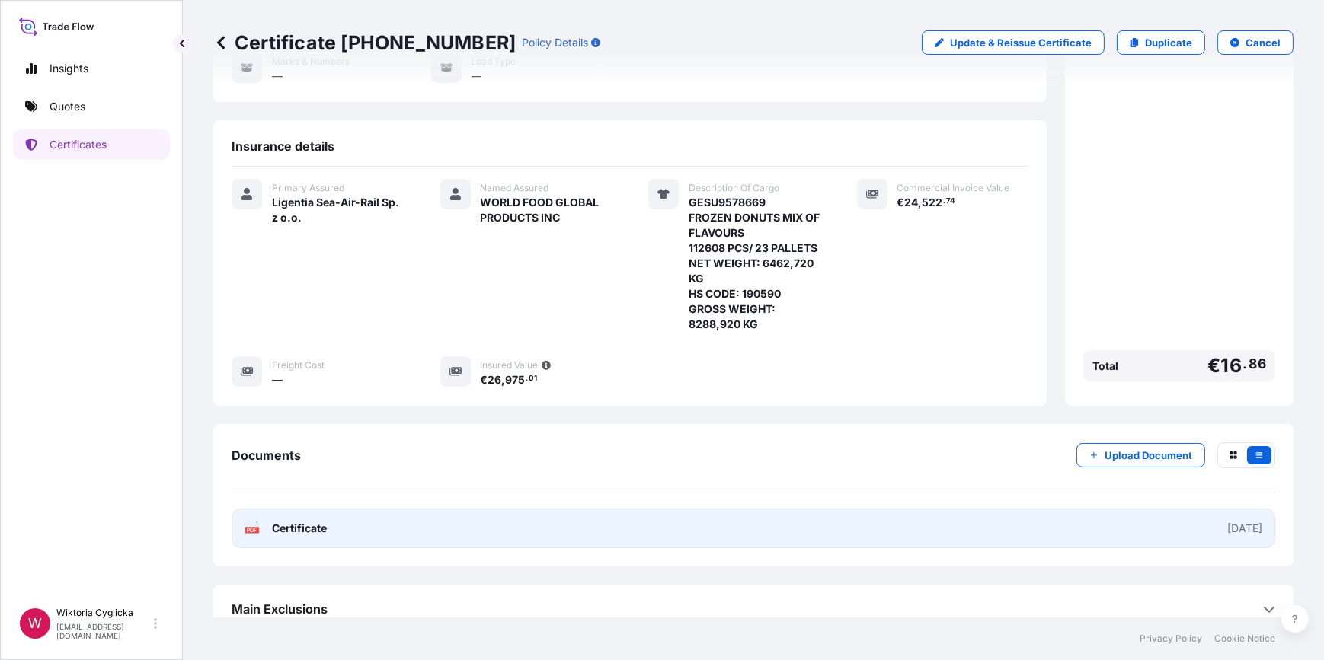
click at [617, 523] on link "PDF Certificate 2025-10-07" at bounding box center [754, 529] width 1044 height 40
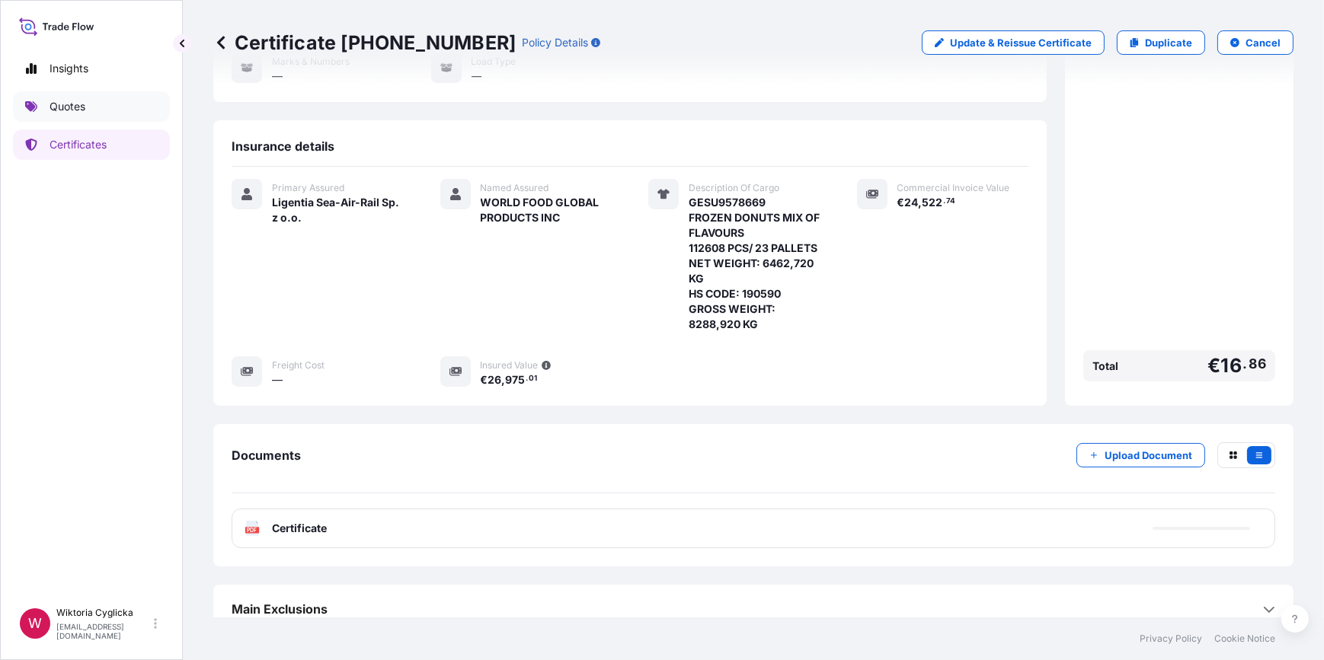
click at [75, 104] on p "Quotes" at bounding box center [68, 106] width 36 height 15
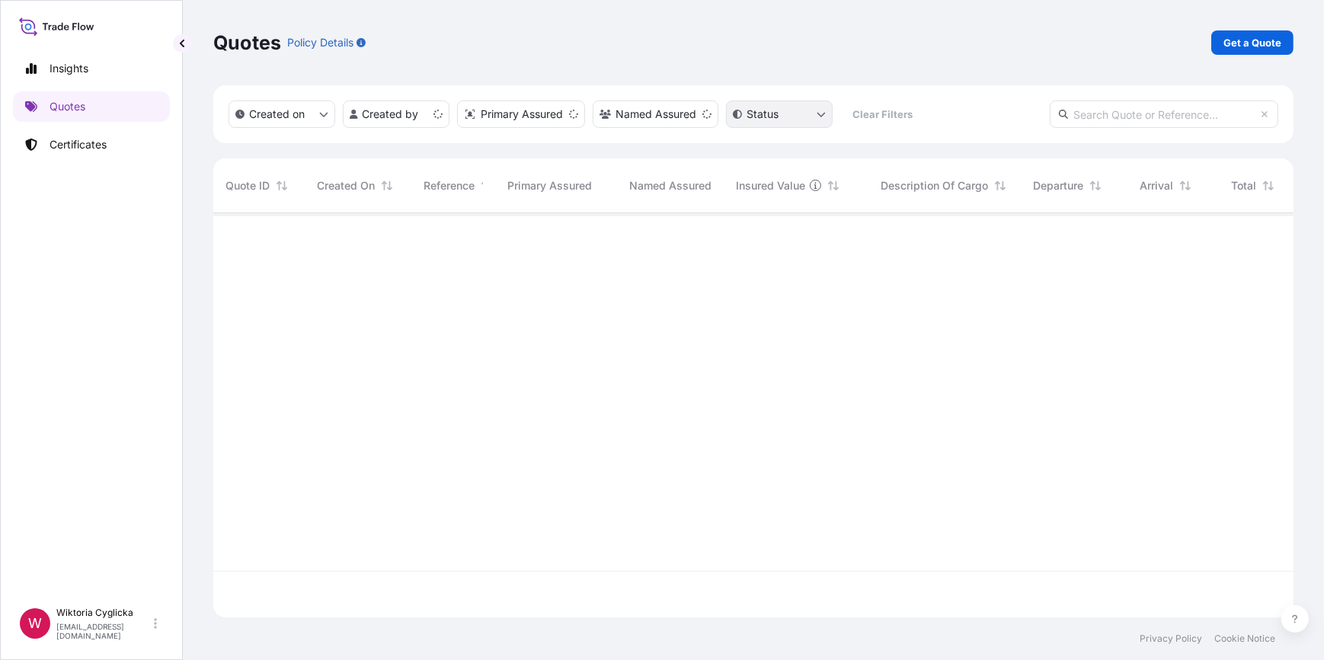
scroll to position [402, 1070]
click at [1232, 38] on p "Get a Quote" at bounding box center [1252, 42] width 58 height 15
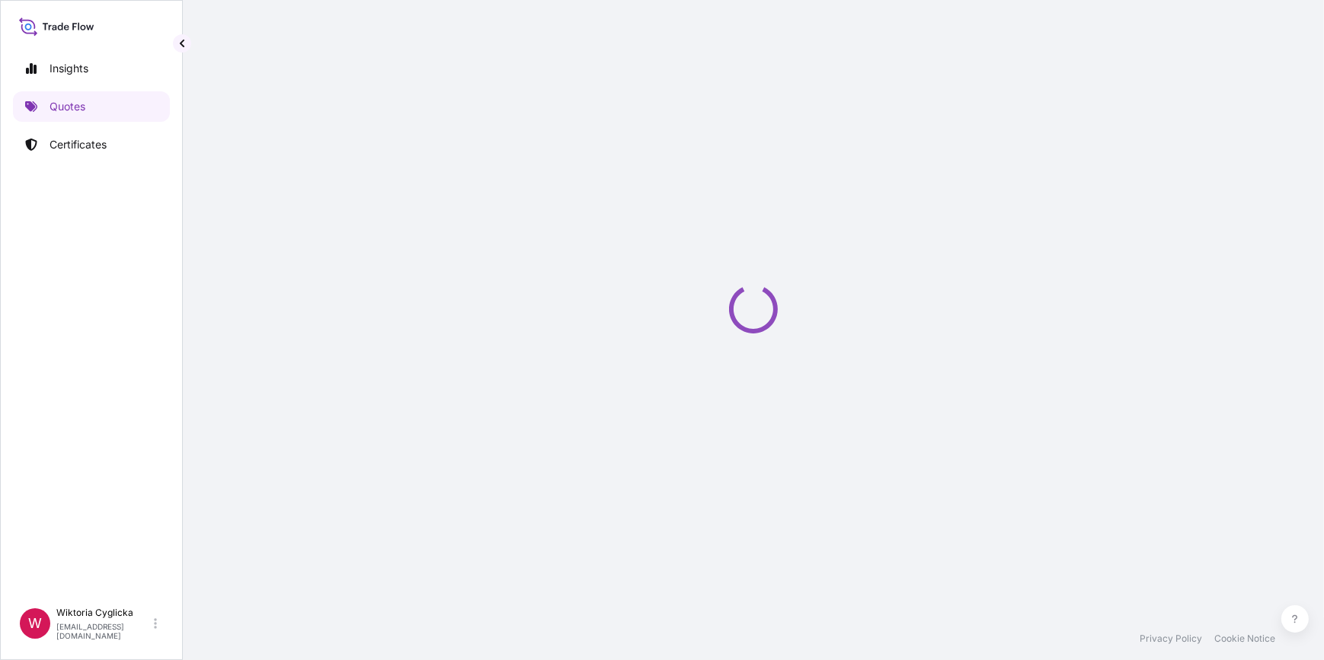
select select "Road / Inland"
select select "Sea"
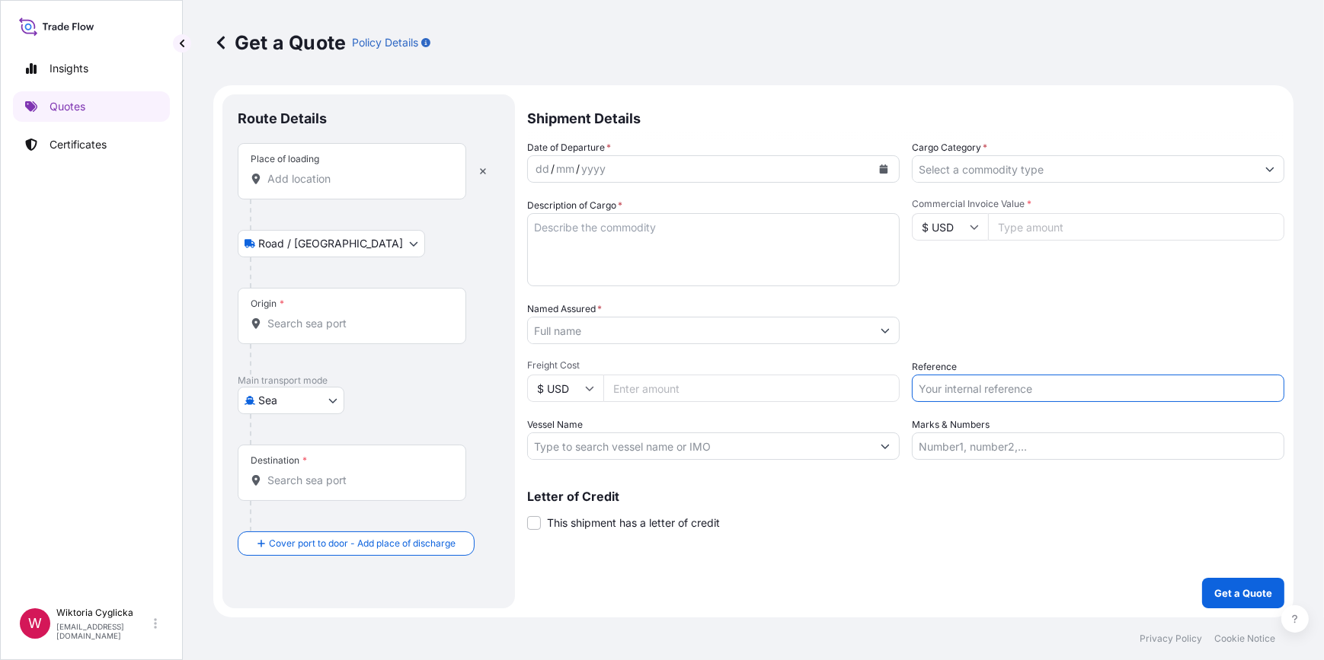
click at [954, 376] on input "Reference" at bounding box center [1098, 388] width 373 height 27
paste input "S02066356"
type input "S02066356"
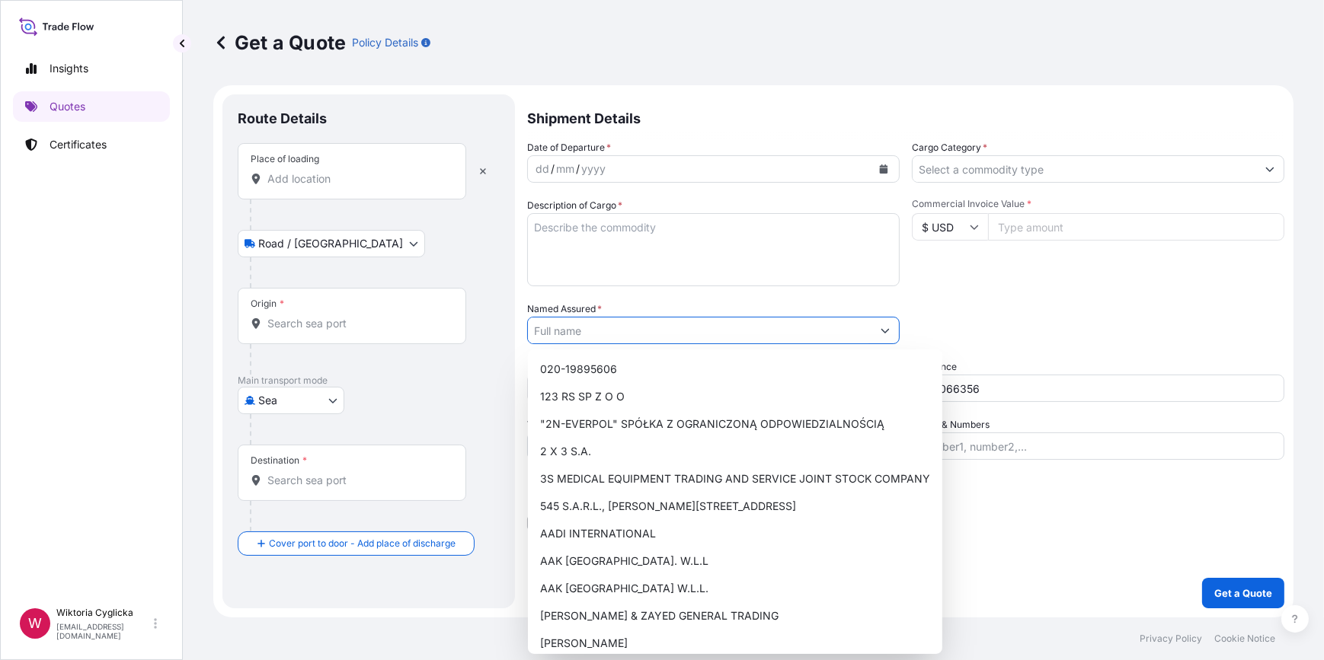
click at [598, 336] on input "Named Assured *" at bounding box center [700, 330] width 344 height 27
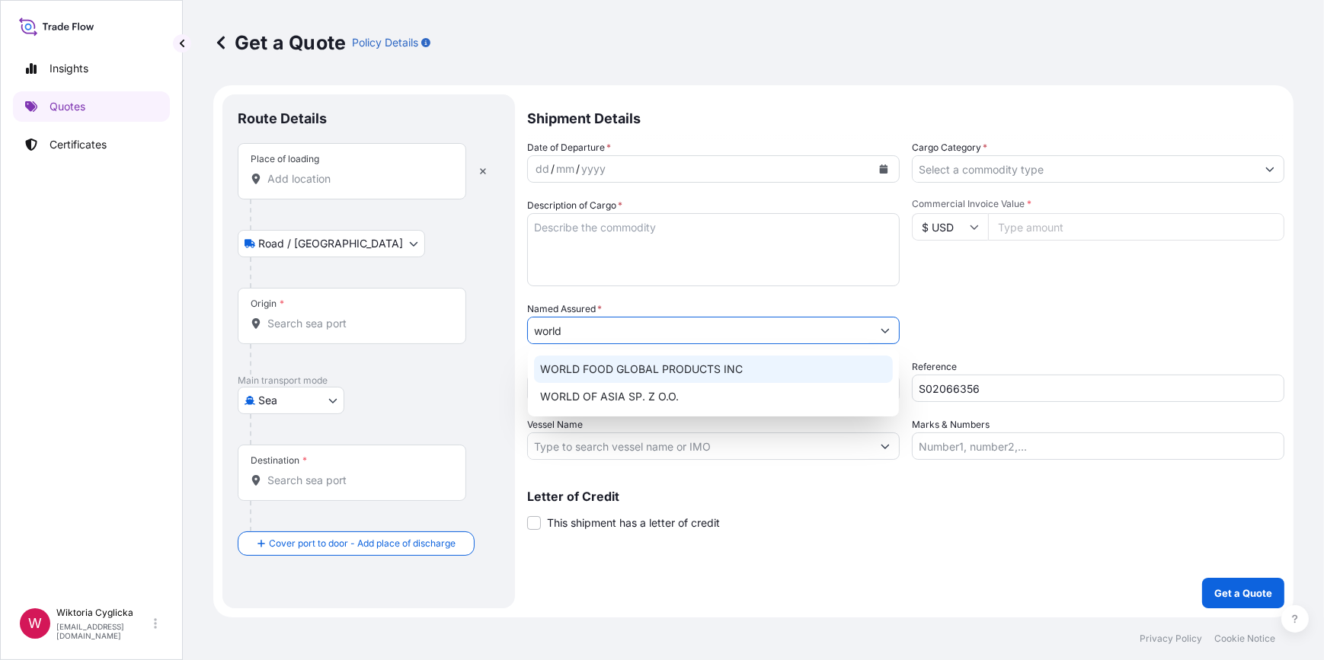
click at [600, 360] on div "WORLD FOOD GLOBAL PRODUCTS INC" at bounding box center [713, 369] width 359 height 27
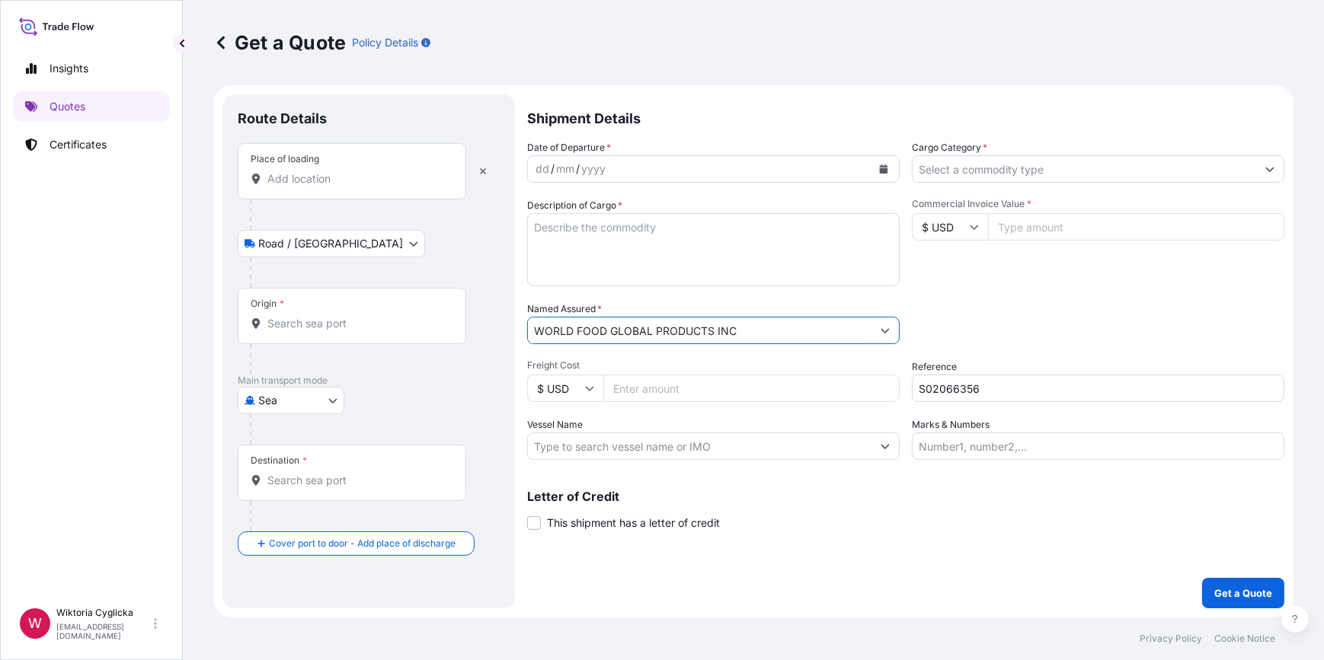
type input "WORLD FOOD GLOBAL PRODUCTS INC"
click at [350, 336] on div "Origin *" at bounding box center [352, 316] width 229 height 56
click at [350, 331] on input "Origin *" at bounding box center [357, 323] width 180 height 15
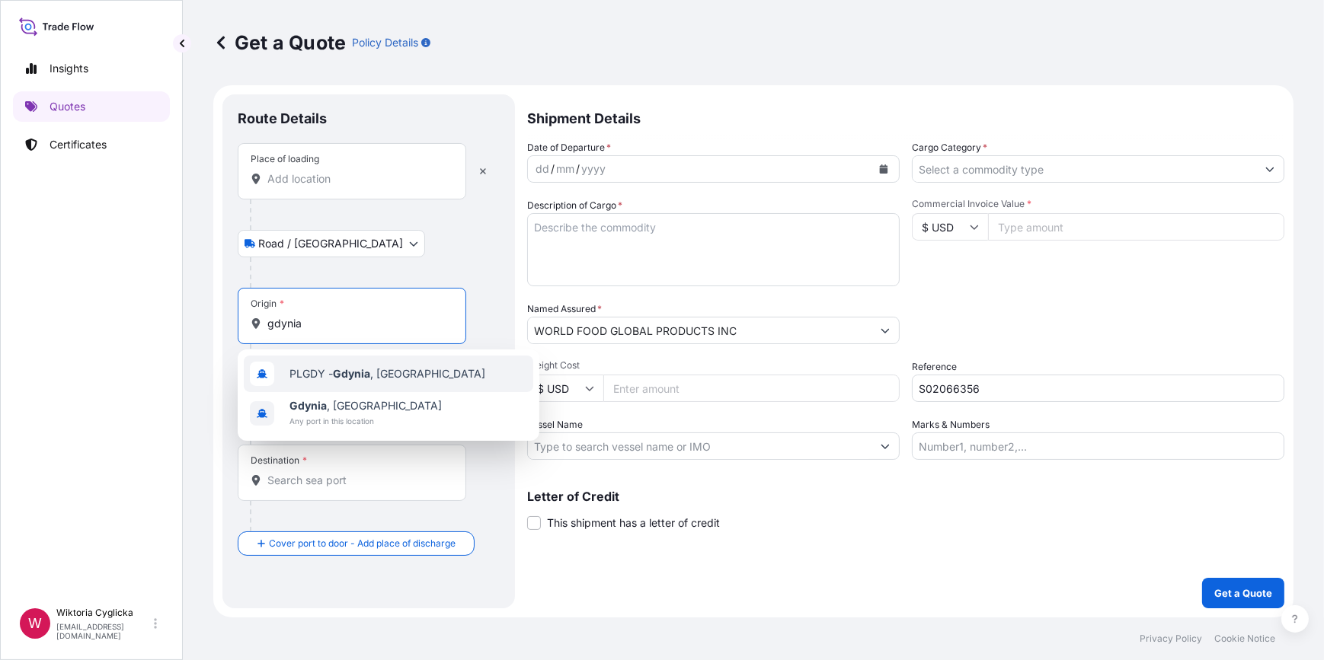
click at [345, 365] on div "PLGDY - Gdynia , Poland" at bounding box center [388, 374] width 289 height 37
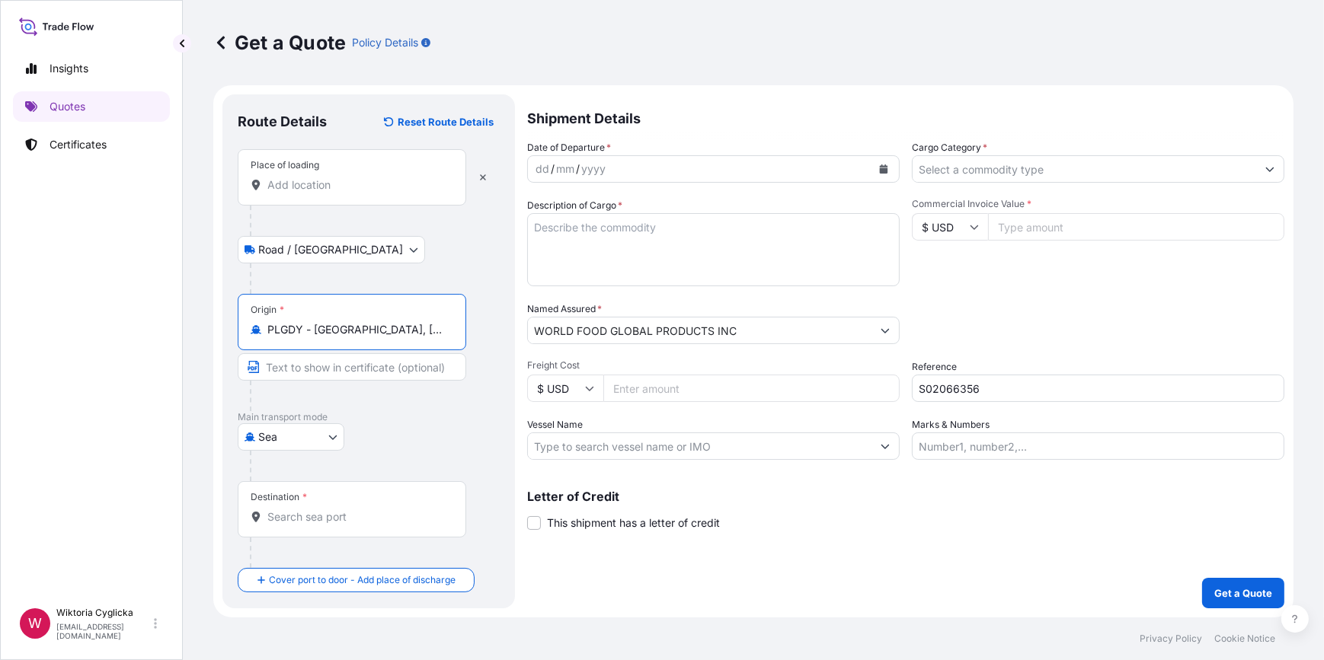
type input "PLGDY - Gdynia, Poland"
click at [313, 518] on input "Destination *" at bounding box center [357, 517] width 180 height 15
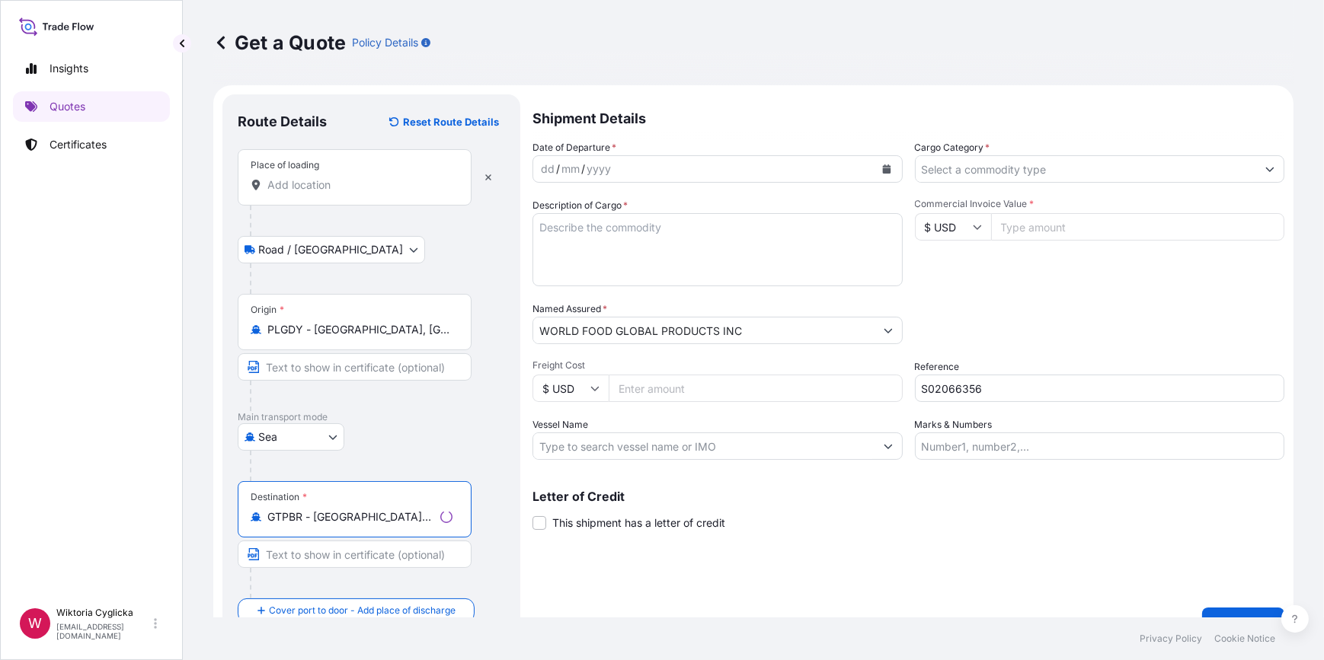
type input "GTPBR - Puerto Barrios, Guatemala"
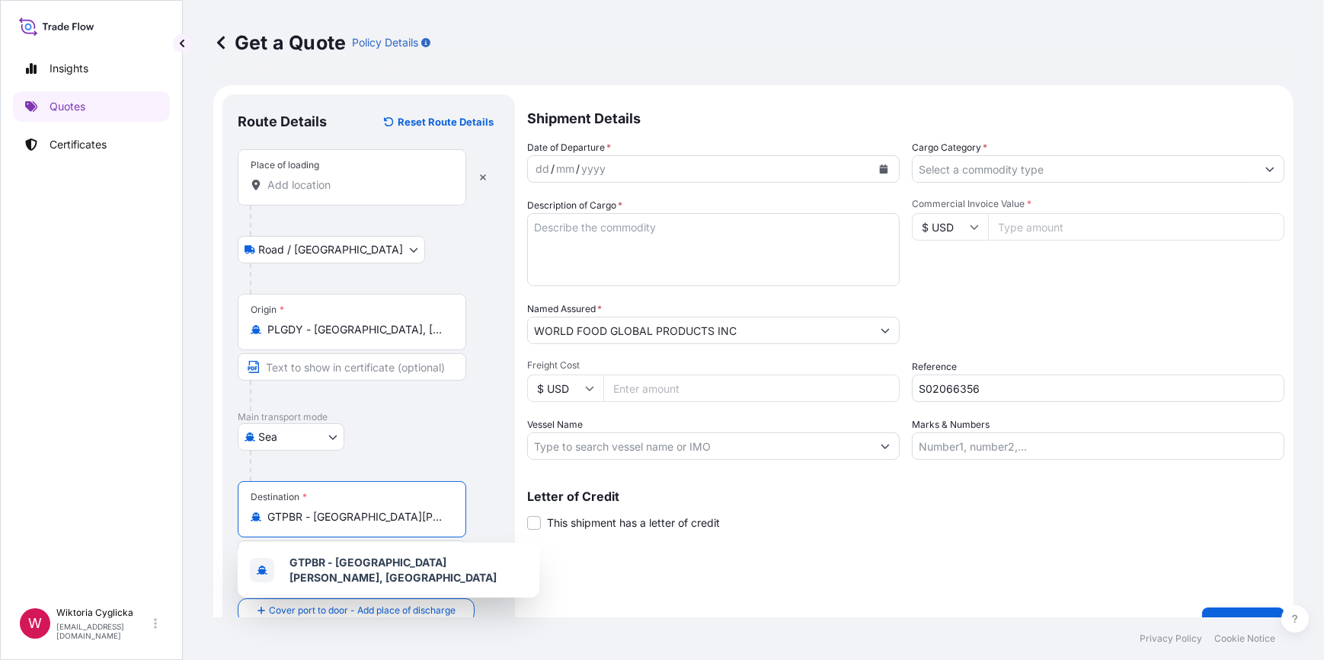
click at [881, 166] on icon "Calendar" at bounding box center [884, 169] width 8 height 9
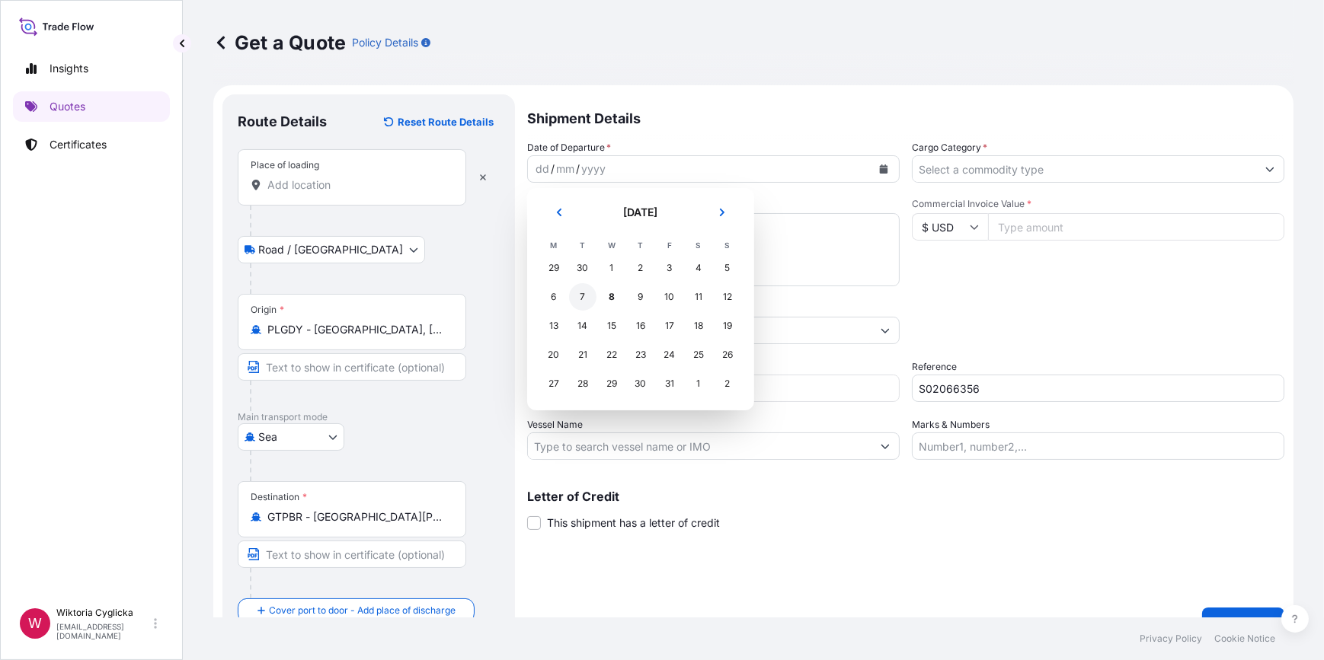
click at [587, 294] on div "7" at bounding box center [582, 296] width 27 height 27
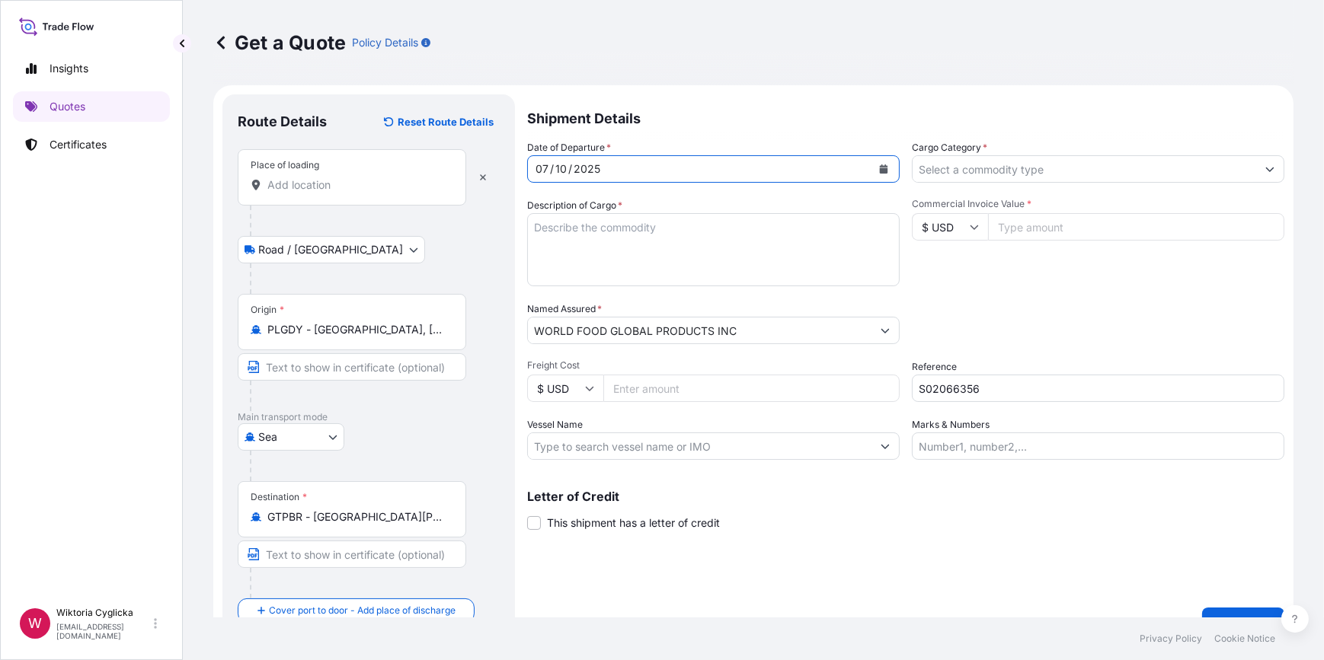
click at [364, 183] on input "Place of loading" at bounding box center [357, 184] width 180 height 15
paste input "DĄBROWA GÓRNICZA"
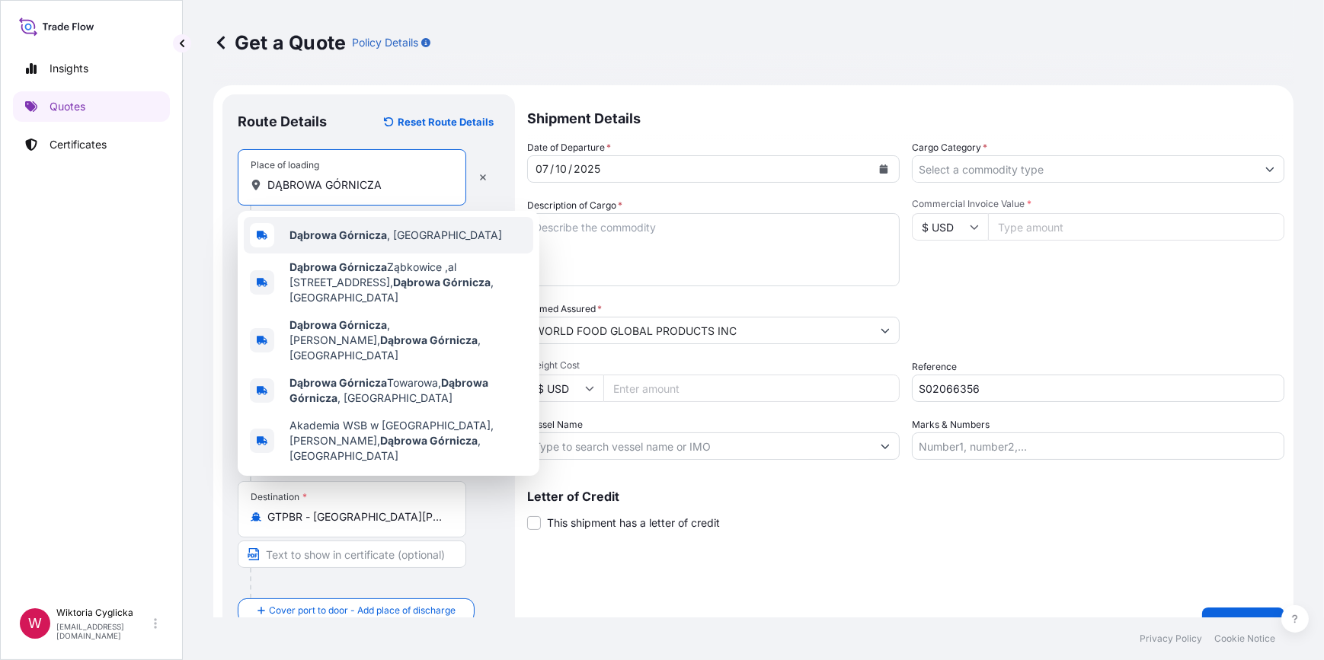
click at [338, 231] on b "Dąbrowa Górnicza" at bounding box center [338, 235] width 98 height 13
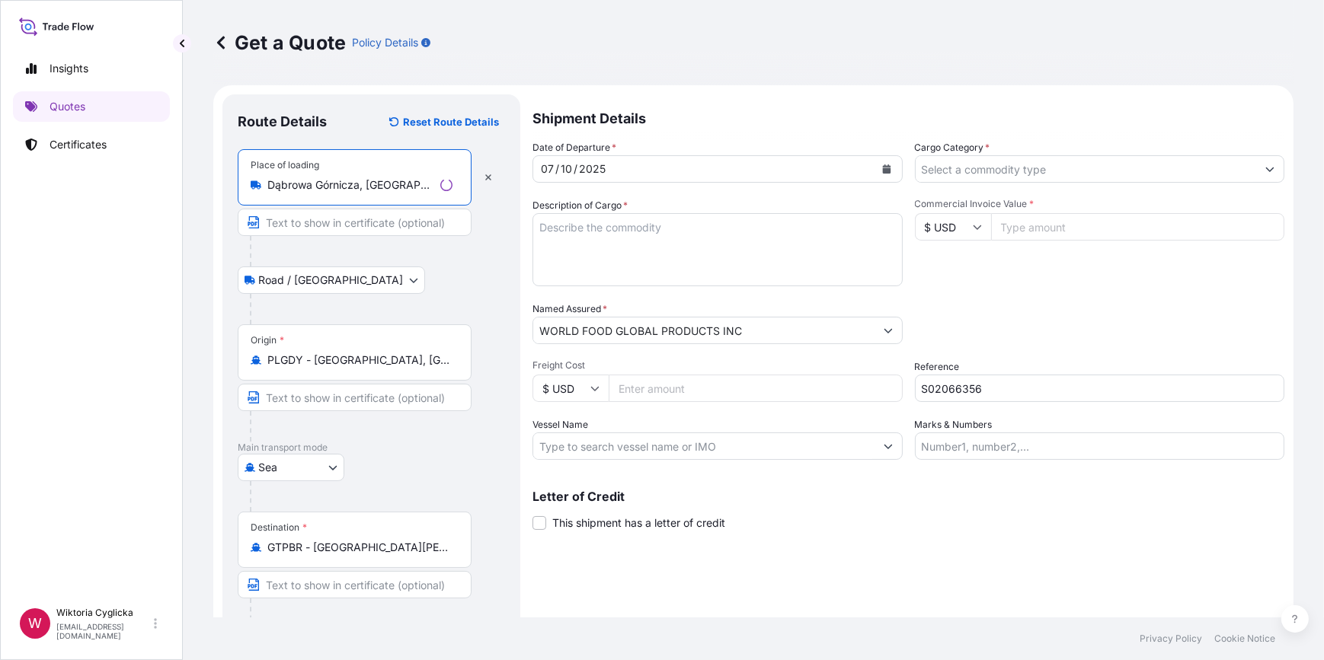
type input "Dąbrowa Górnicza, Poland"
click at [1102, 180] on input "Cargo Category *" at bounding box center [1086, 168] width 341 height 27
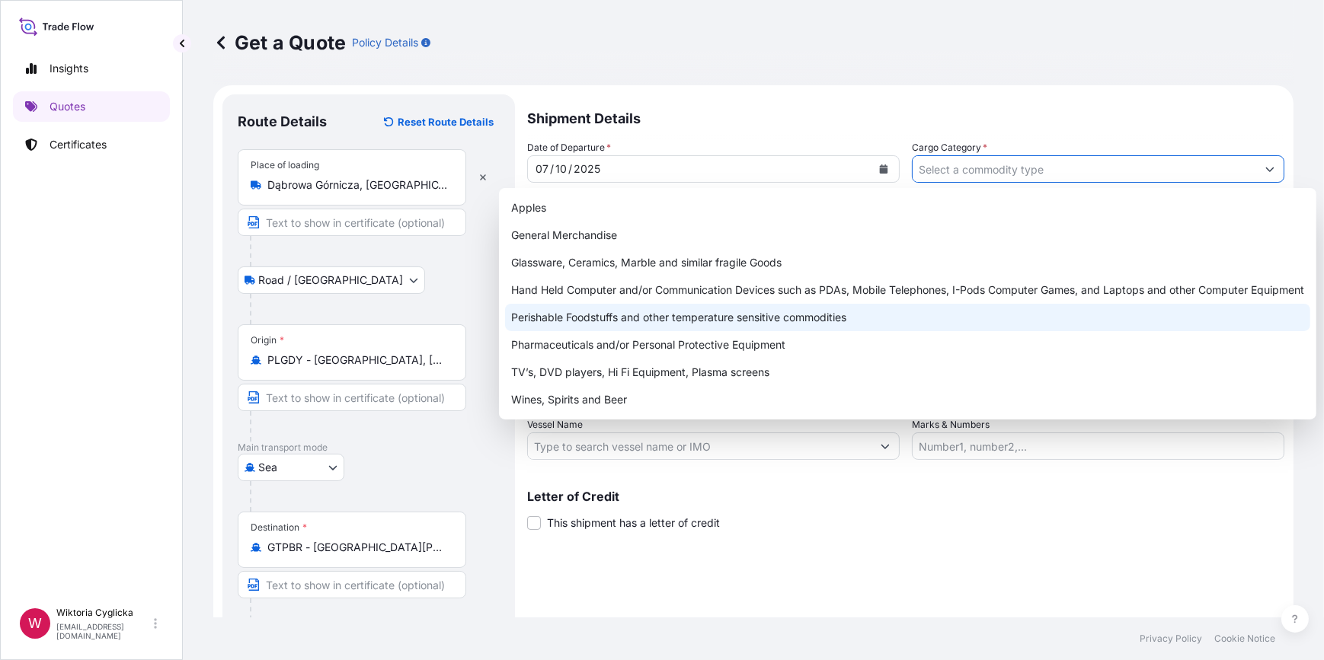
click at [673, 320] on div "Perishable Foodstuffs and other temperature sensitive commodities" at bounding box center [907, 317] width 805 height 27
type input "Perishable Foodstuffs and other temperature sensitive commodities"
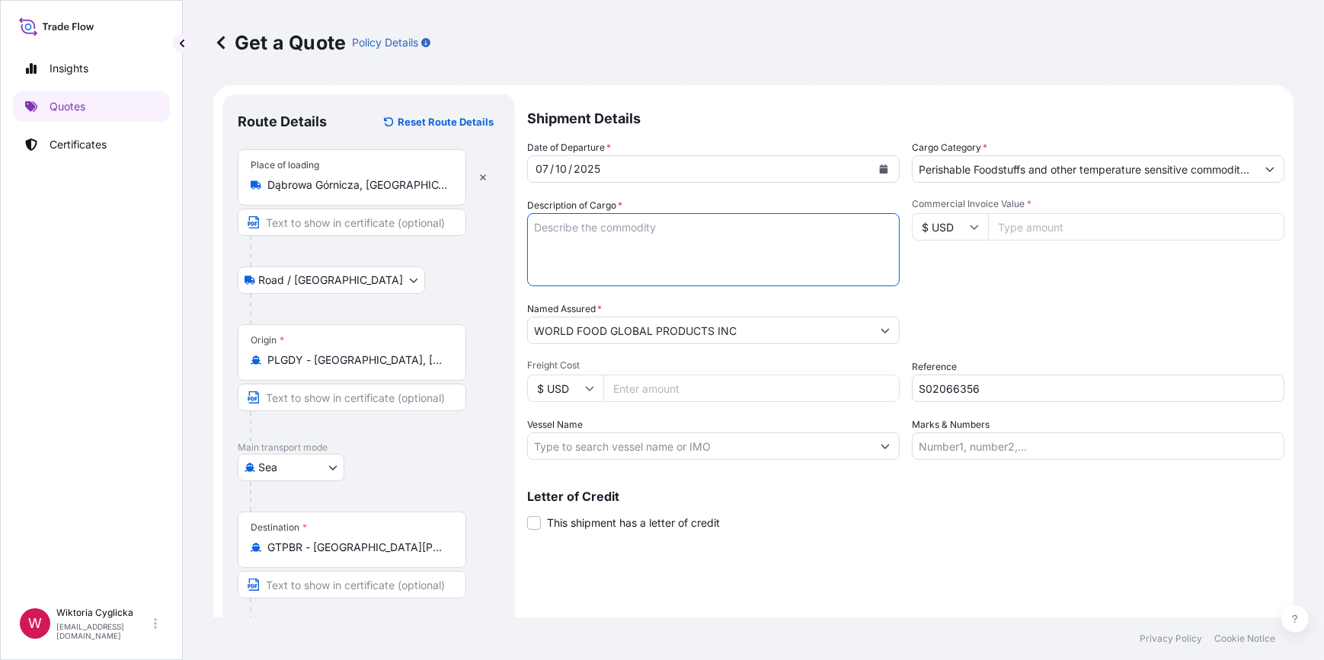
click at [628, 235] on textarea "Description of Cargo *" at bounding box center [713, 249] width 373 height 73
click at [643, 233] on textarea "Description of Cargo *" at bounding box center [713, 249] width 373 height 73
paste textarea "BMOU9249784"
click at [646, 241] on textarea "BMOU9249784" at bounding box center [713, 249] width 373 height 73
paste textarea "FROZEN DONUTS MIX OF FLAVOURS 112608 PCS/ 23 PALLETS NET WEIGHT: 6389,280 KG HS…"
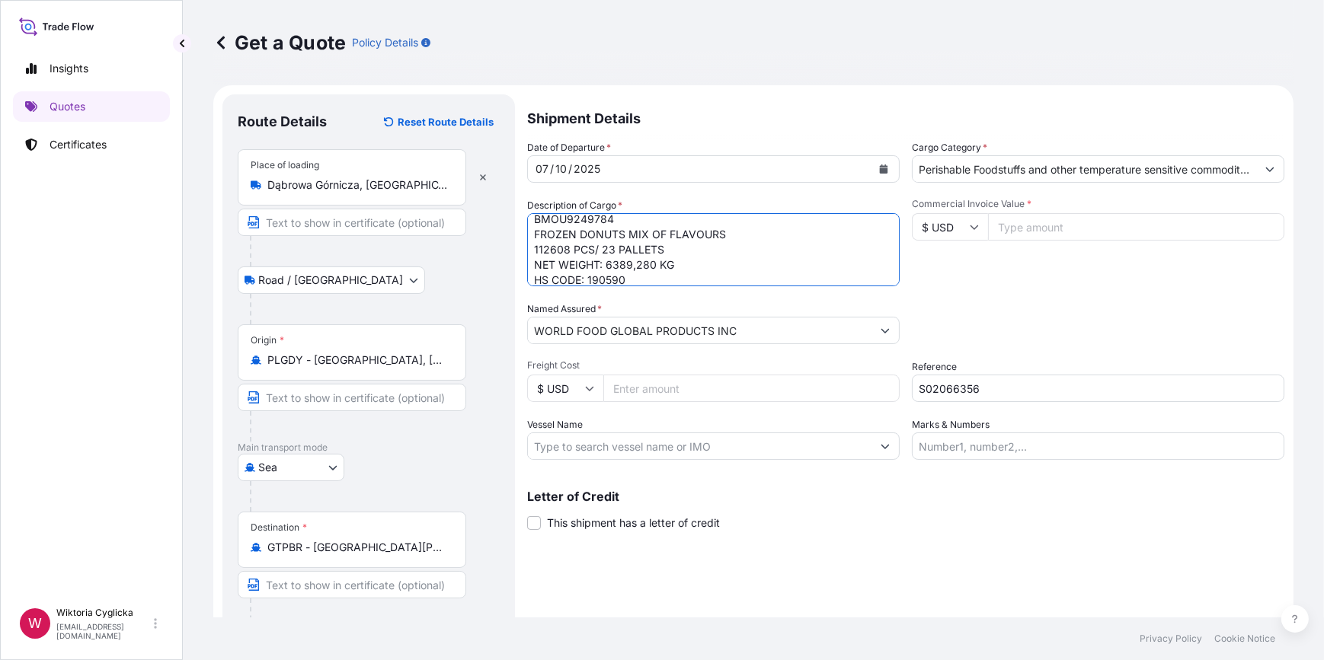
scroll to position [24, 0]
click at [686, 276] on textarea "BMOU9249784 FROZEN DONUTS MIX OF FLAVOURS 112608 PCS/ 23 PALLETS NET WEIGHT: 63…" at bounding box center [713, 249] width 373 height 73
paste textarea "8215,48"
type textarea "BMOU9249784 FROZEN DONUTS MIX OF FLAVOURS 112608 PCS/ 23 PALLETS NET WEIGHT: 63…"
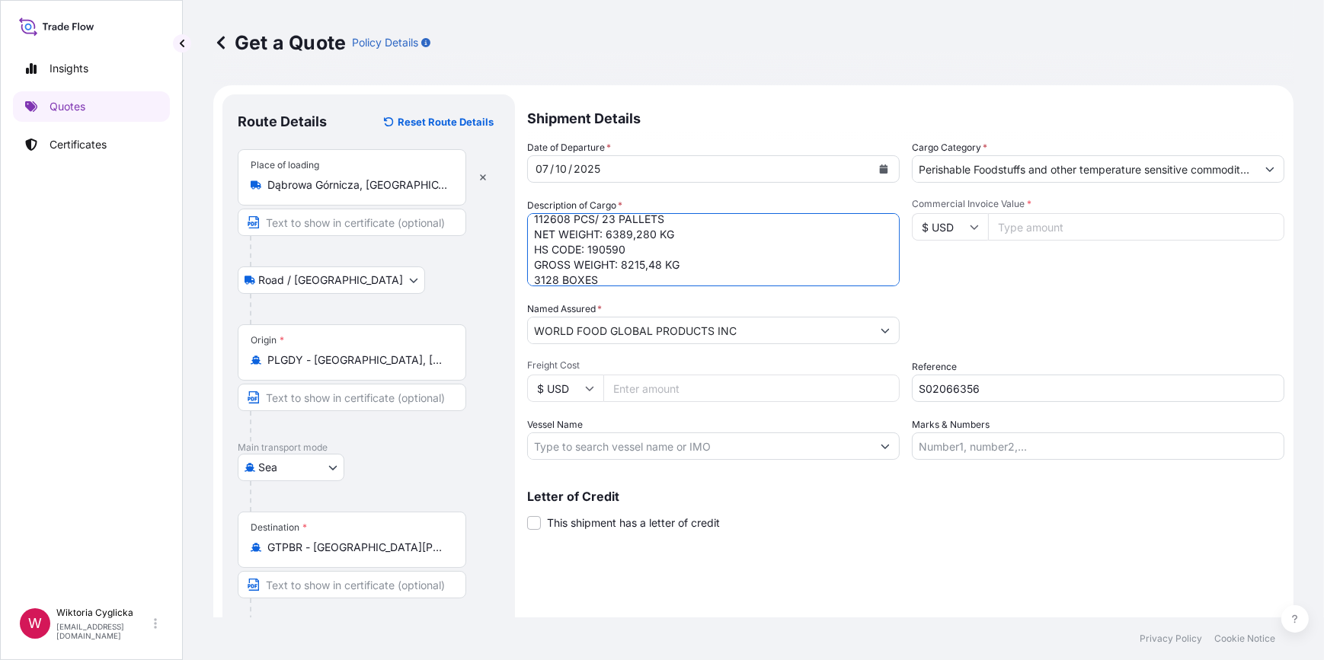
click at [1020, 282] on div "Commercial Invoice Value * $ USD" at bounding box center [1098, 242] width 373 height 88
click at [1115, 321] on div "Packing Category Type to search a container mode Please select a primary mode o…" at bounding box center [1098, 323] width 373 height 43
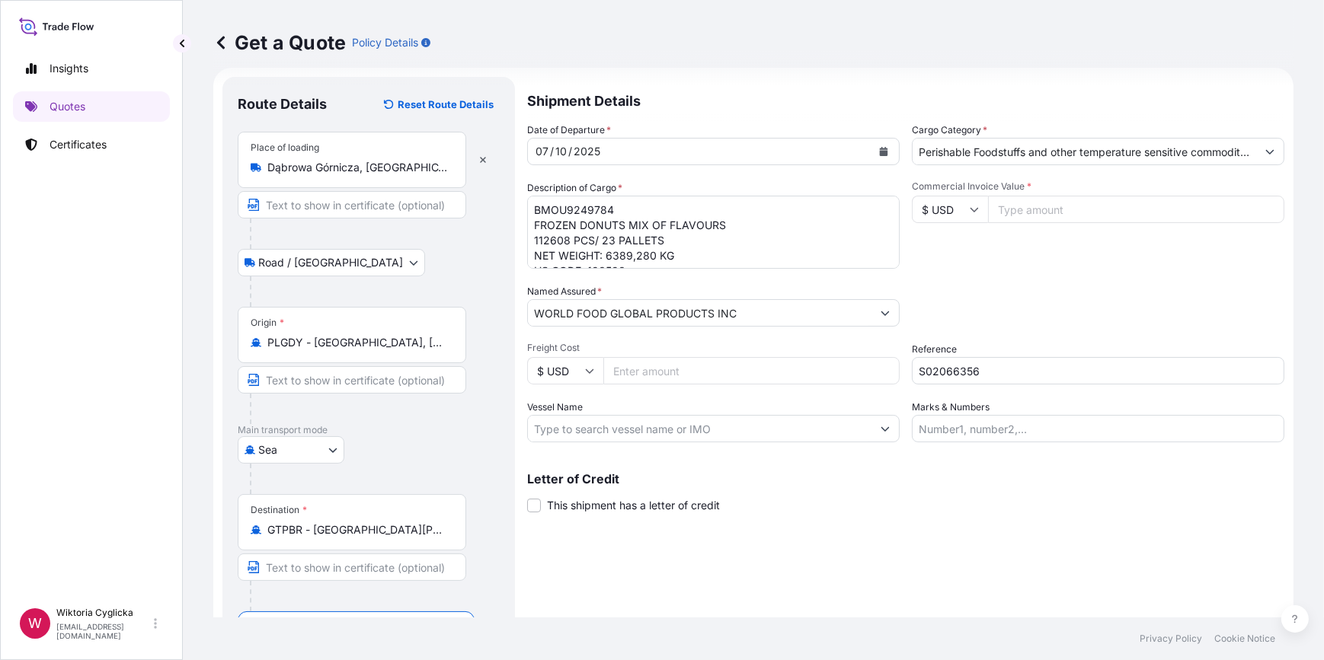
scroll to position [23, 0]
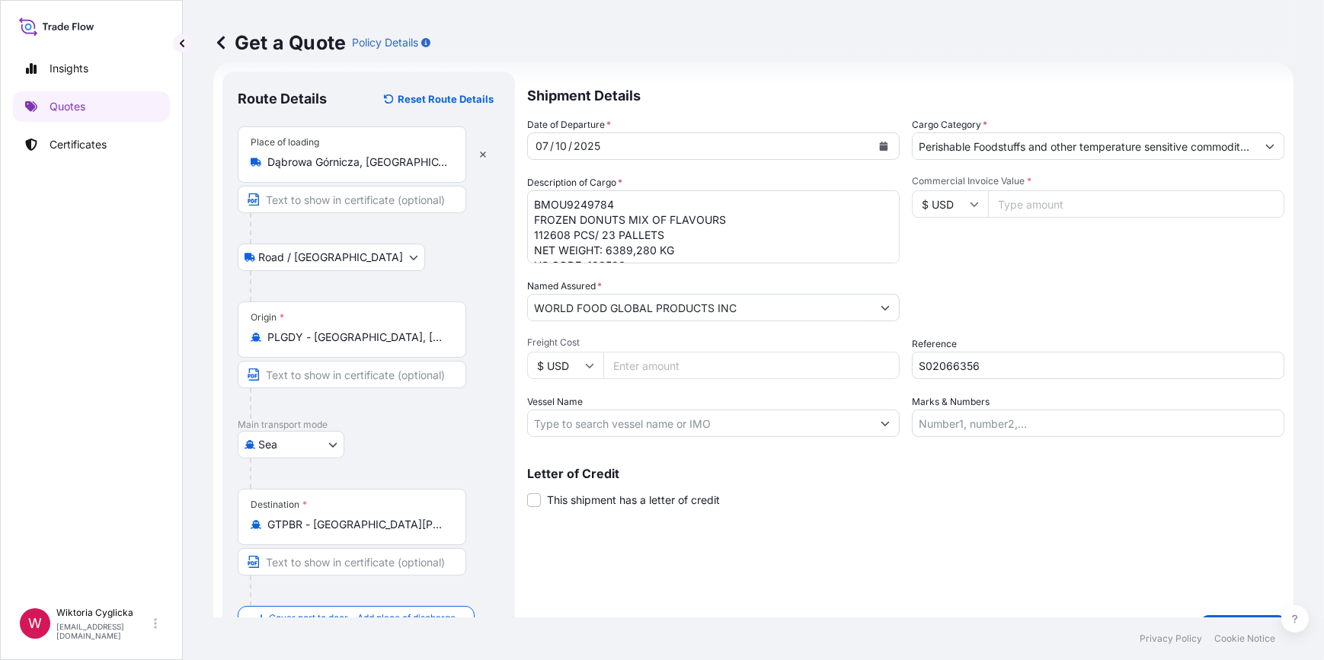
click at [957, 206] on input "$ USD" at bounding box center [950, 203] width 76 height 27
click at [957, 238] on div "€ EUR" at bounding box center [945, 246] width 64 height 29
type input "€ EUR"
click at [1034, 205] on input "Commercial Invoice Value *" at bounding box center [1136, 203] width 296 height 27
type input "23426.03"
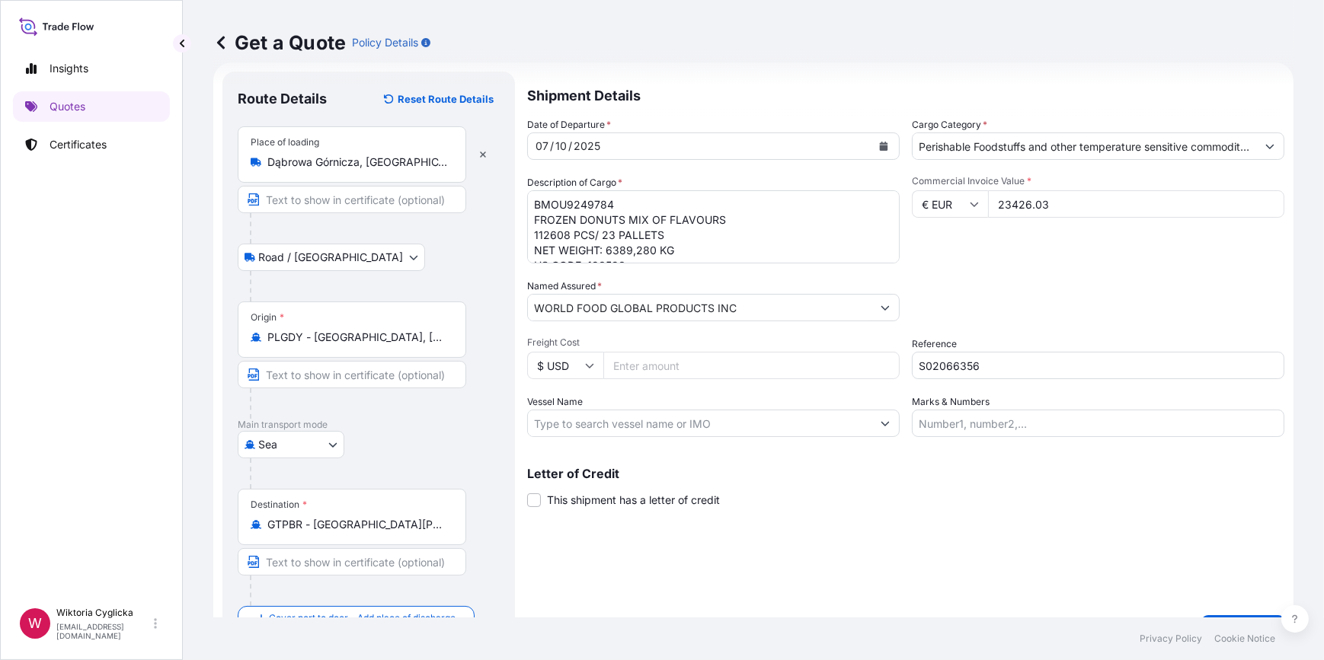
click at [1022, 236] on div "Commercial Invoice Value * € EUR 23426.03" at bounding box center [1098, 219] width 373 height 88
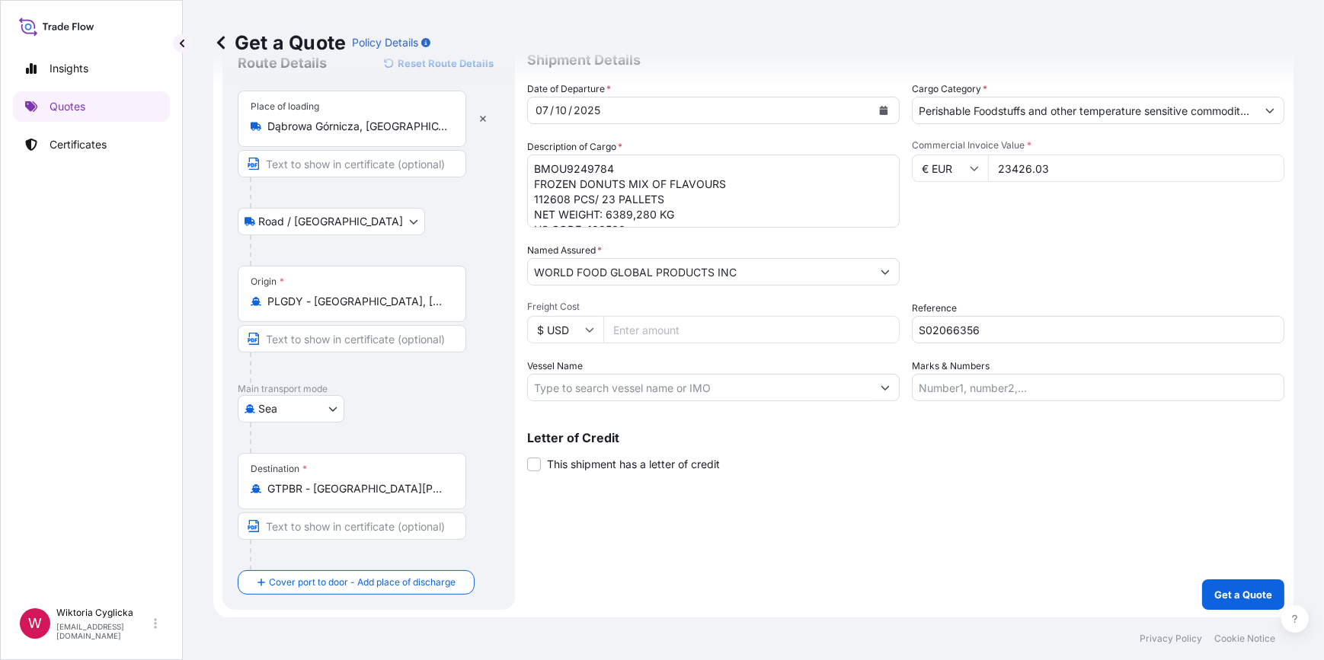
scroll to position [59, 0]
click at [1226, 587] on p "Get a Quote" at bounding box center [1243, 594] width 58 height 15
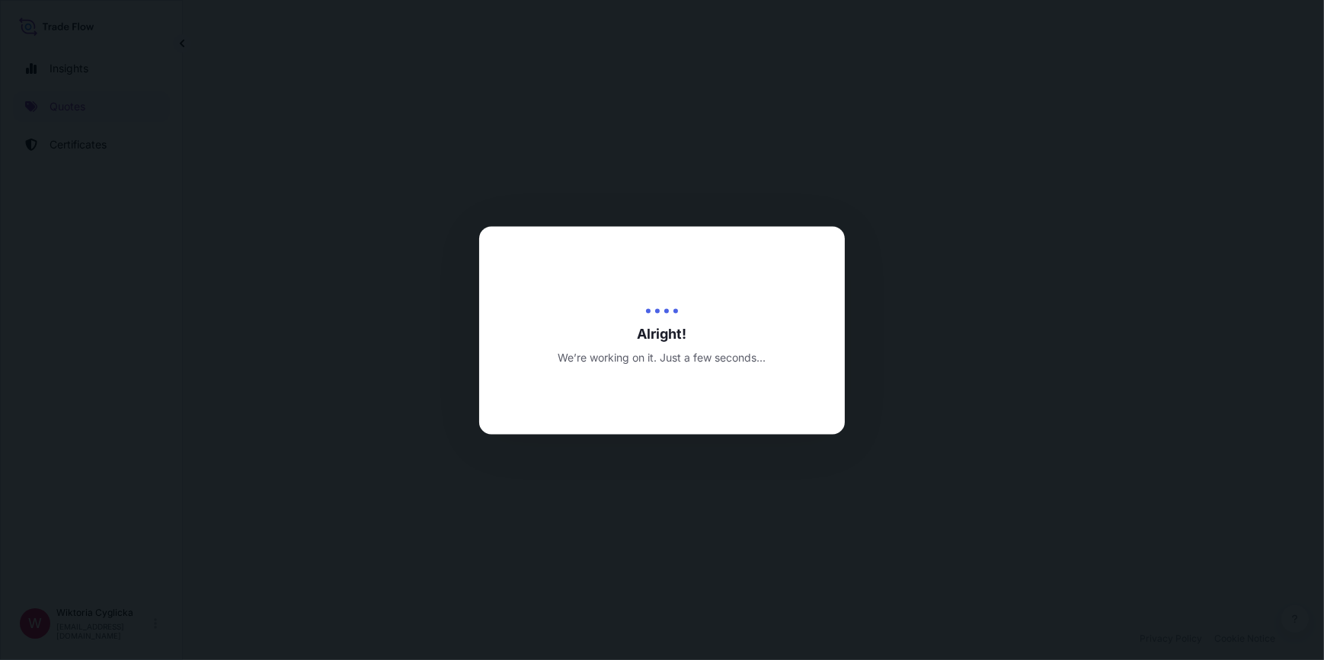
select select "Road / Inland"
select select "Sea"
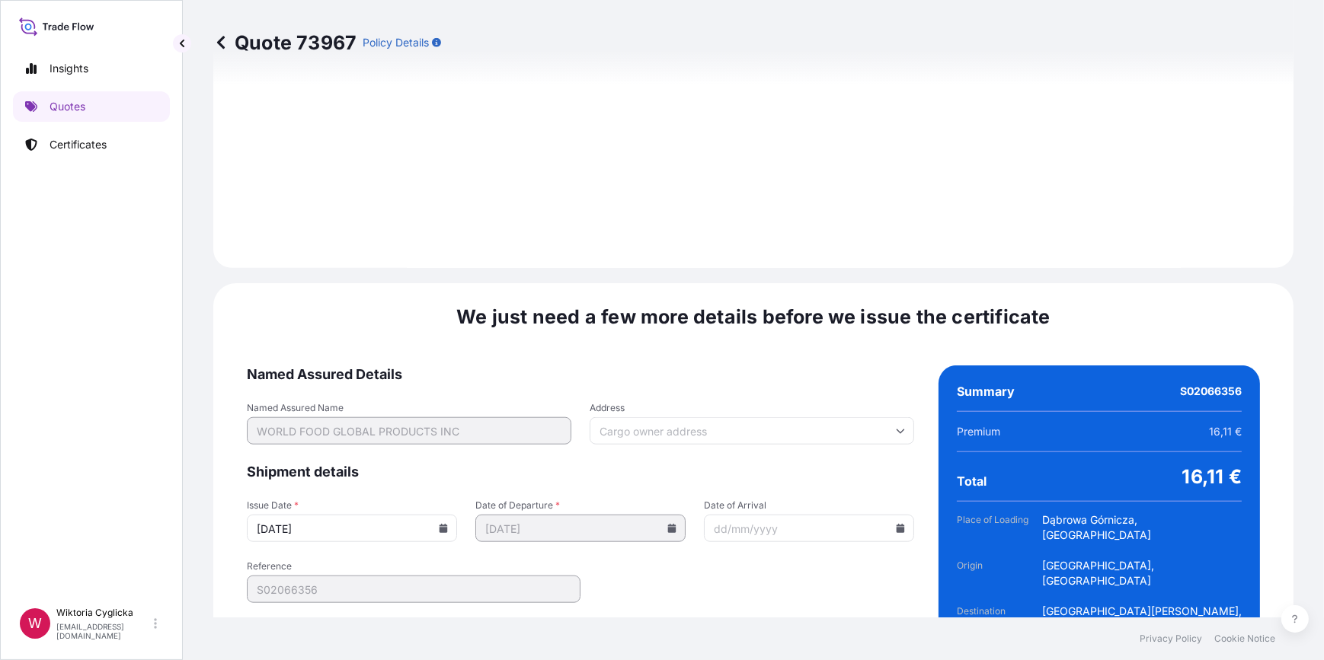
scroll to position [1822, 0]
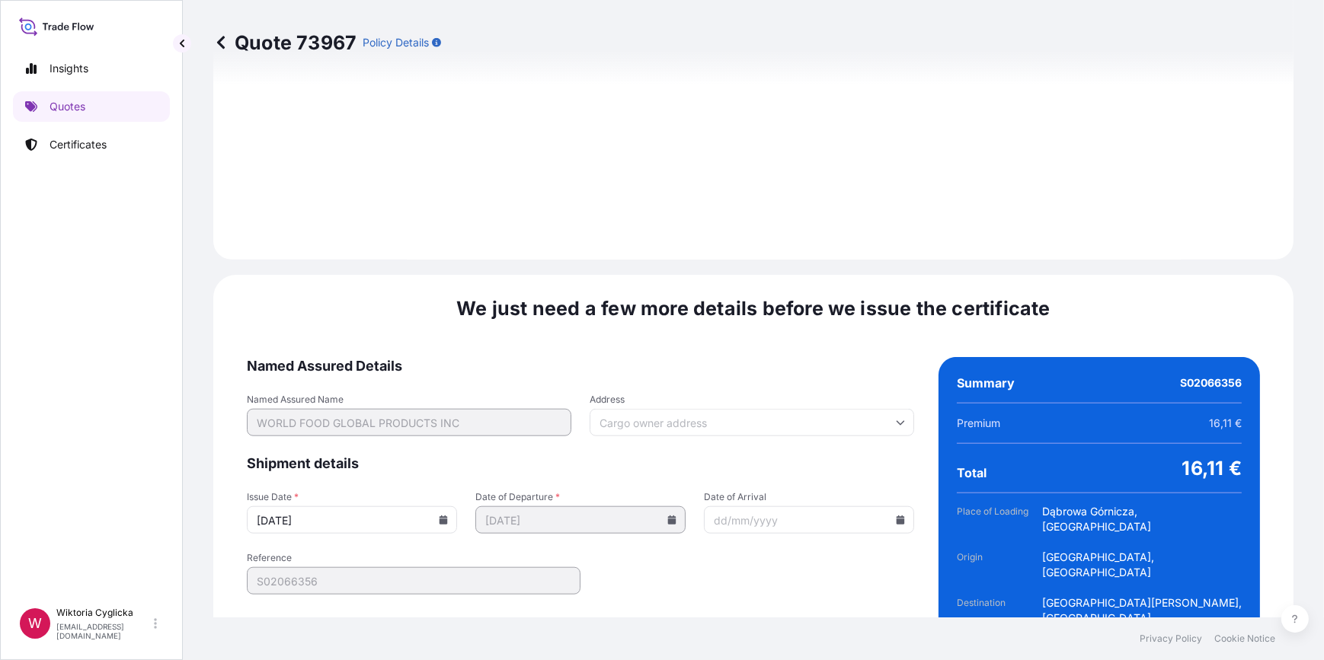
click at [440, 516] on icon at bounding box center [444, 520] width 8 height 9
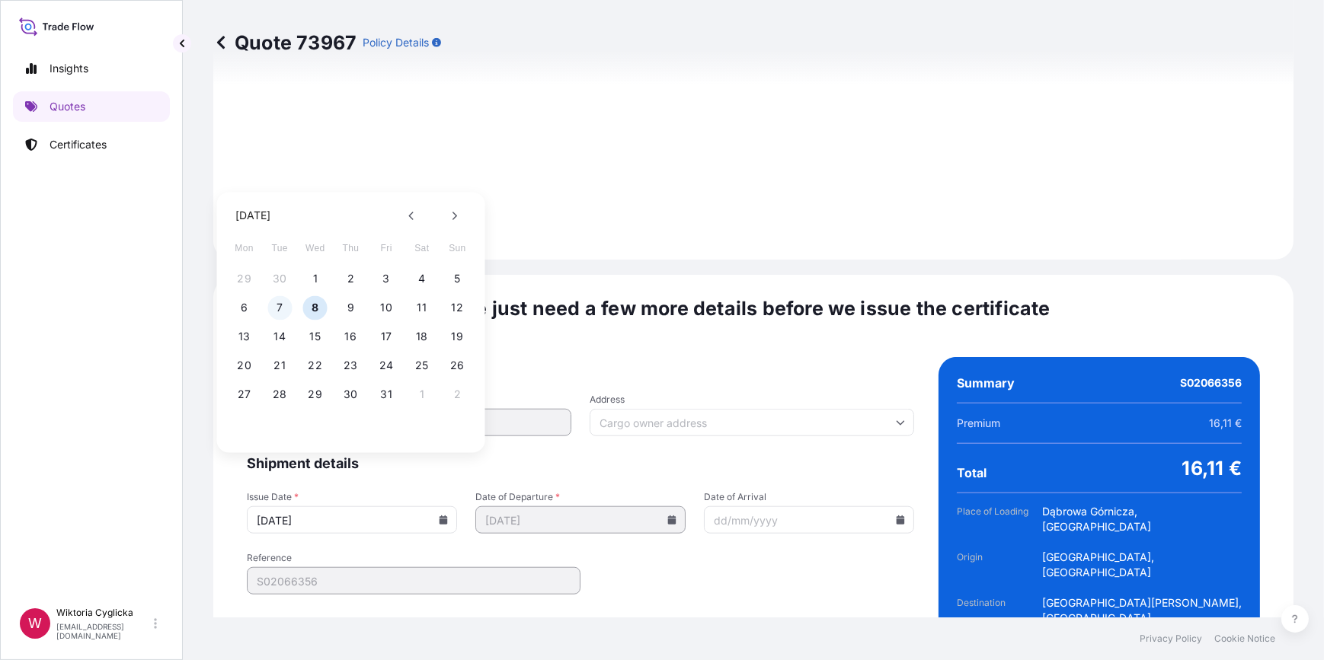
click at [285, 302] on button "7" at bounding box center [279, 308] width 24 height 24
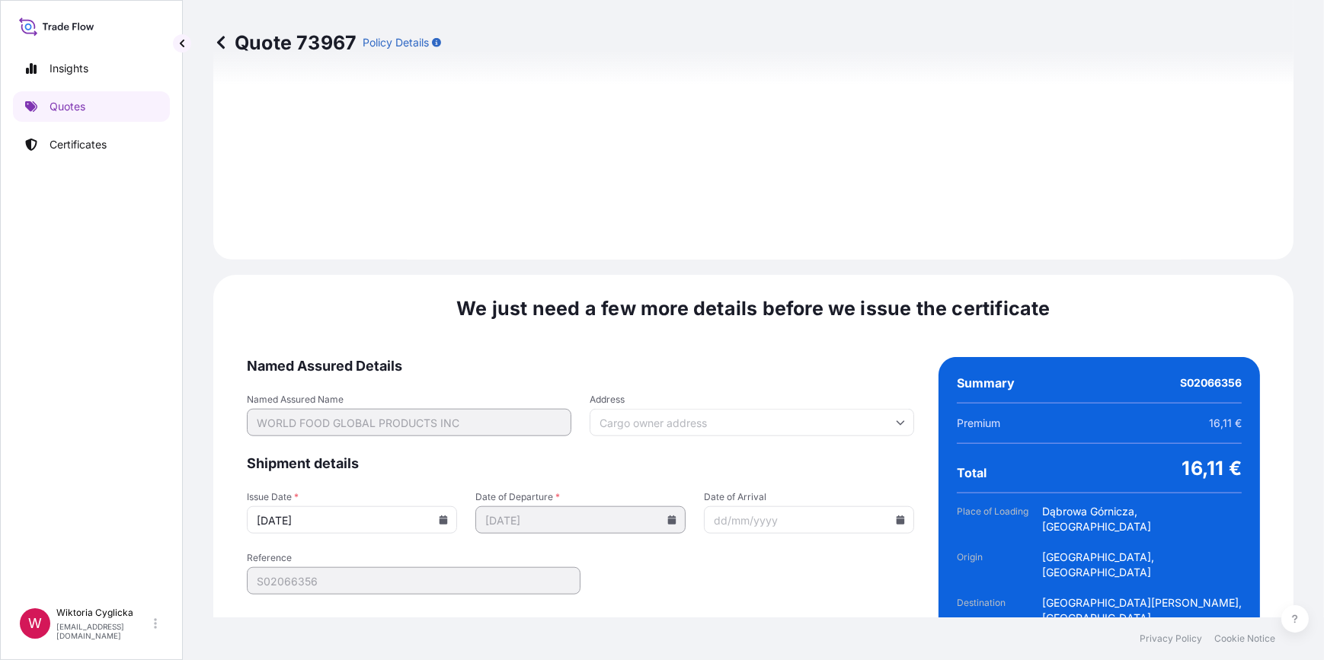
type input "07/10/2025"
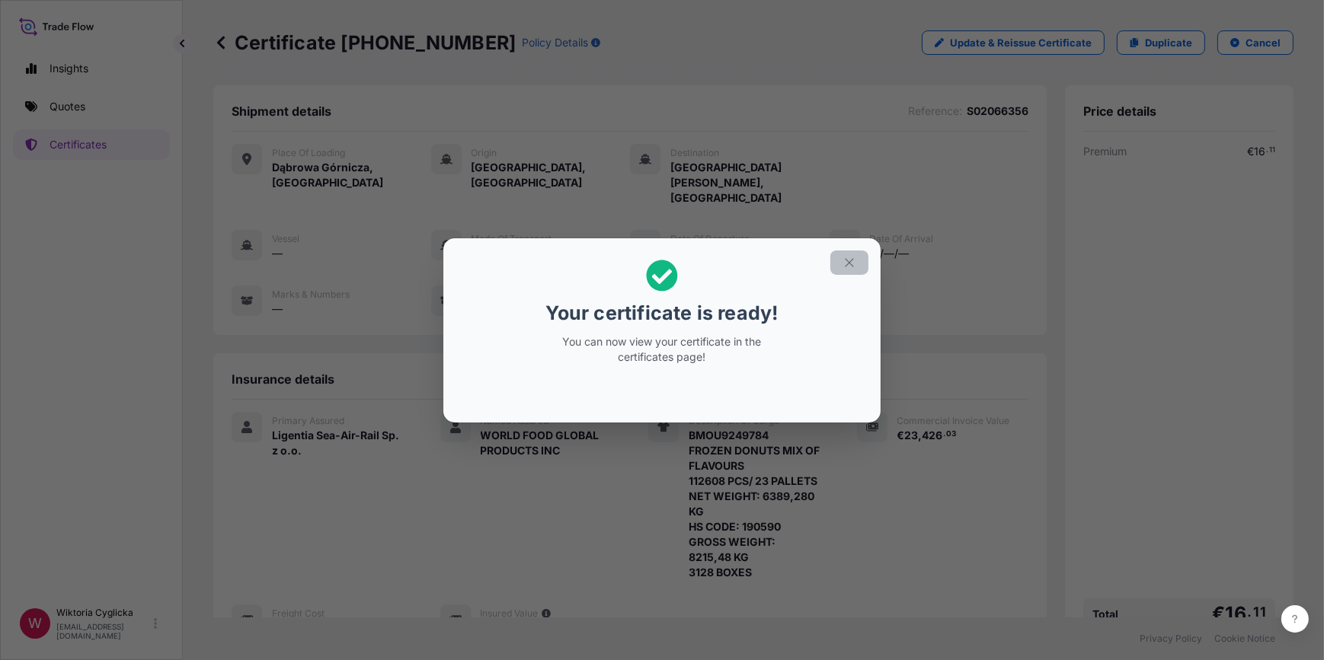
click at [851, 260] on icon "button" at bounding box center [849, 262] width 8 height 8
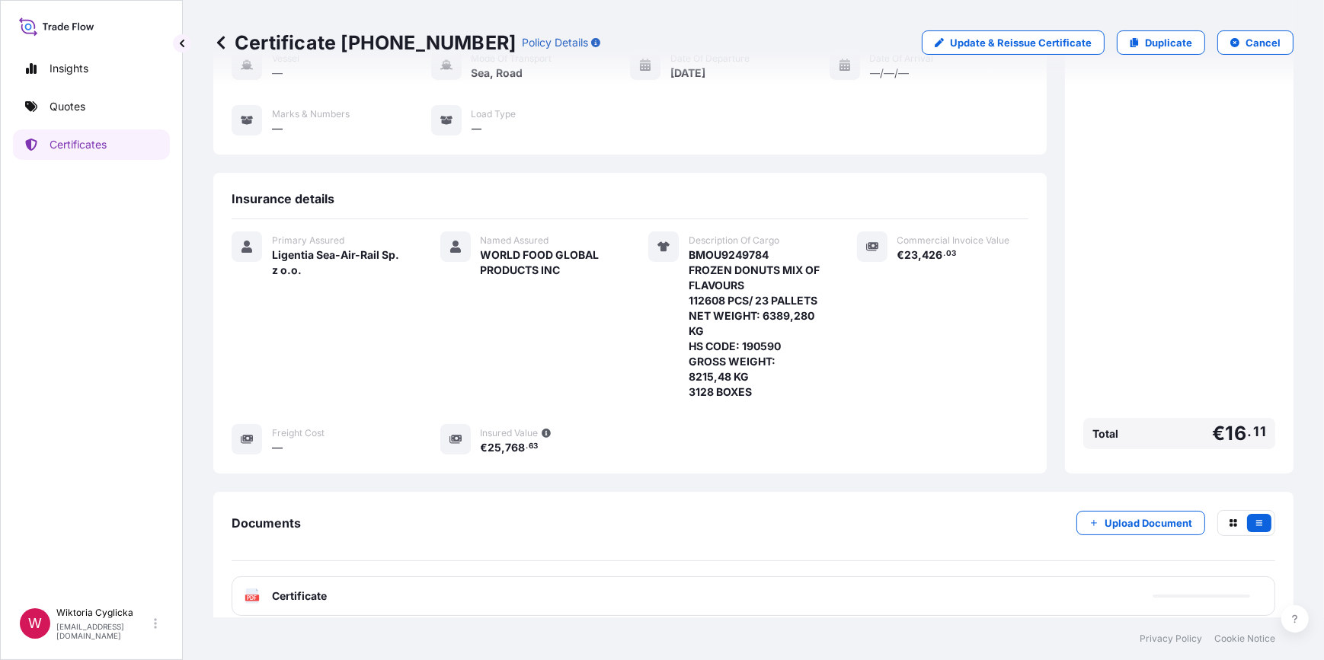
scroll to position [248, 0]
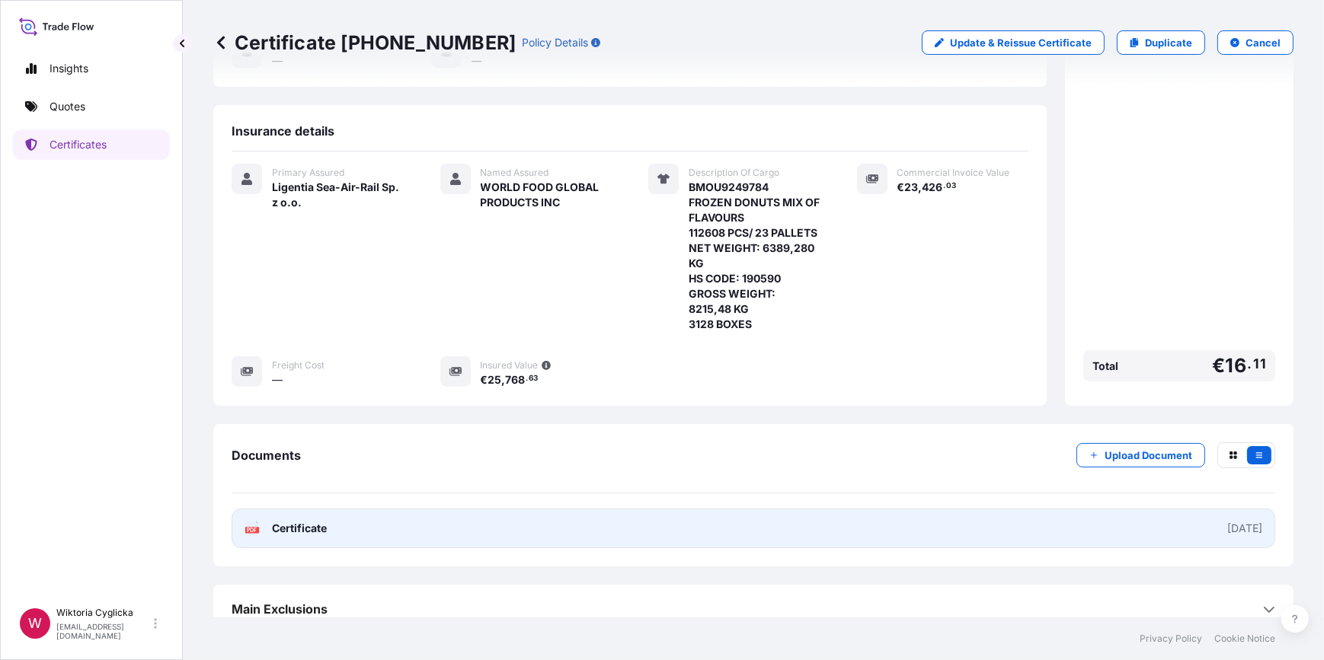
click at [527, 509] on link "PDF Certificate 2025-10-07" at bounding box center [754, 529] width 1044 height 40
